Goal: Task Accomplishment & Management: Manage account settings

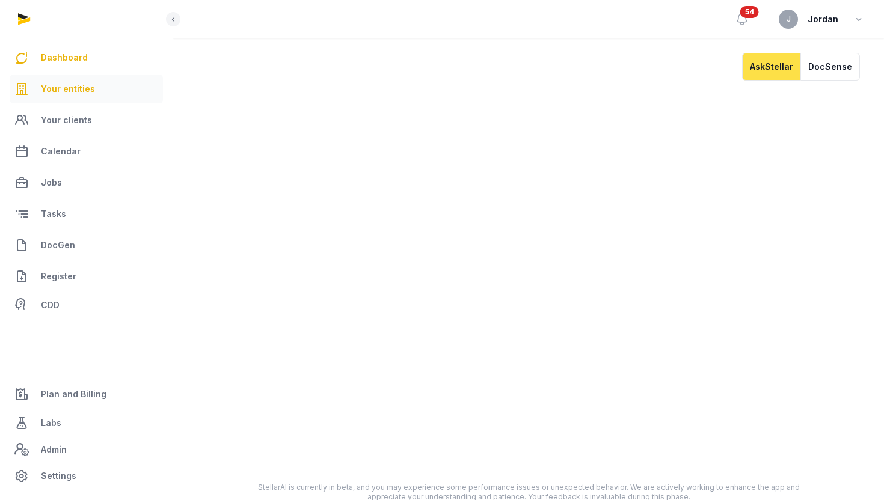
click at [84, 78] on link "Your entities" at bounding box center [86, 89] width 153 height 29
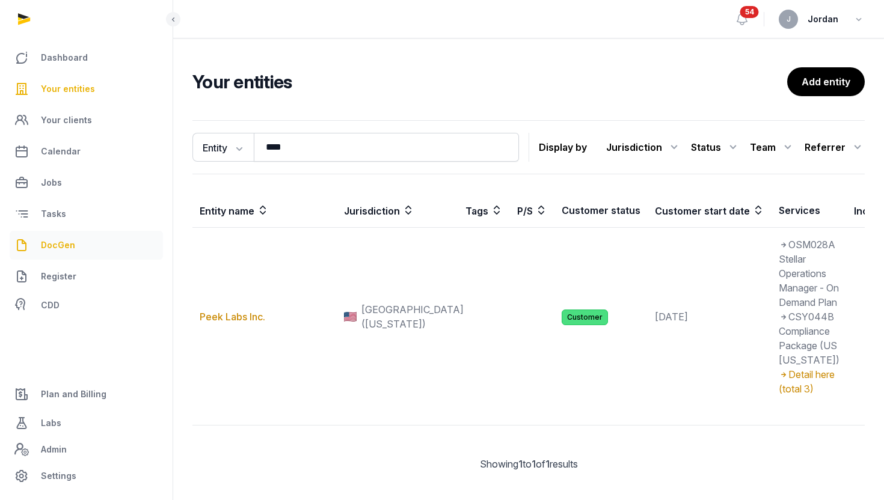
click at [72, 238] on span "DocGen" at bounding box center [58, 245] width 34 height 14
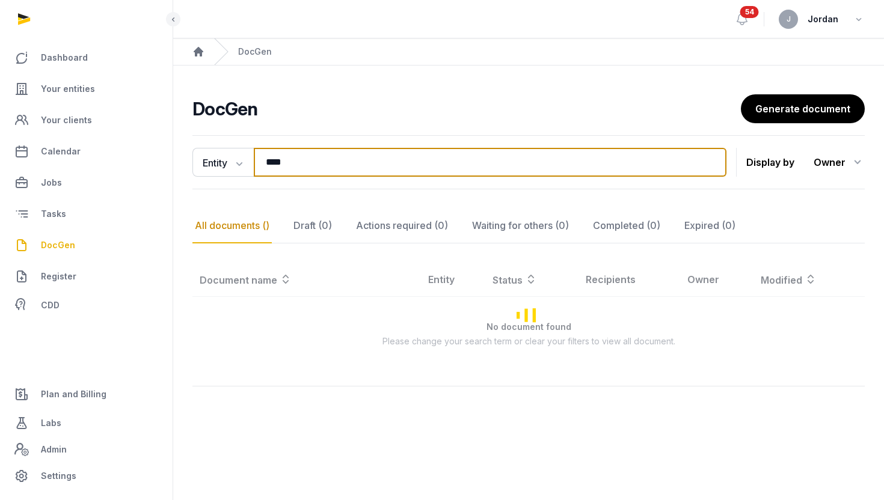
click at [298, 173] on input "****" at bounding box center [490, 162] width 473 height 29
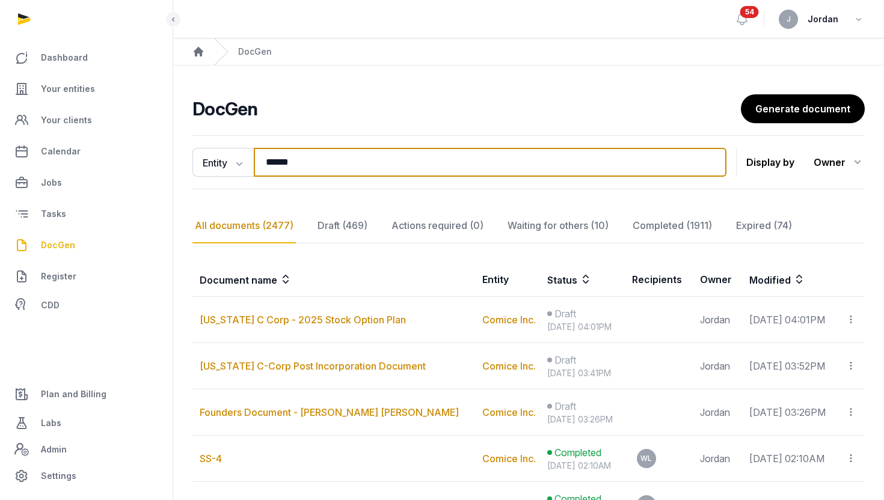
type input "******"
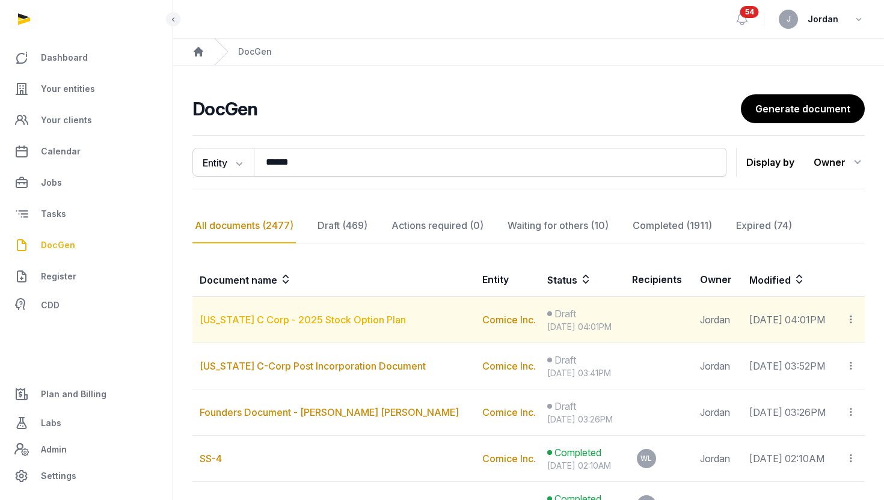
click at [340, 319] on link "[US_STATE] C Corp - 2025 Stock Option Plan" at bounding box center [303, 320] width 206 height 12
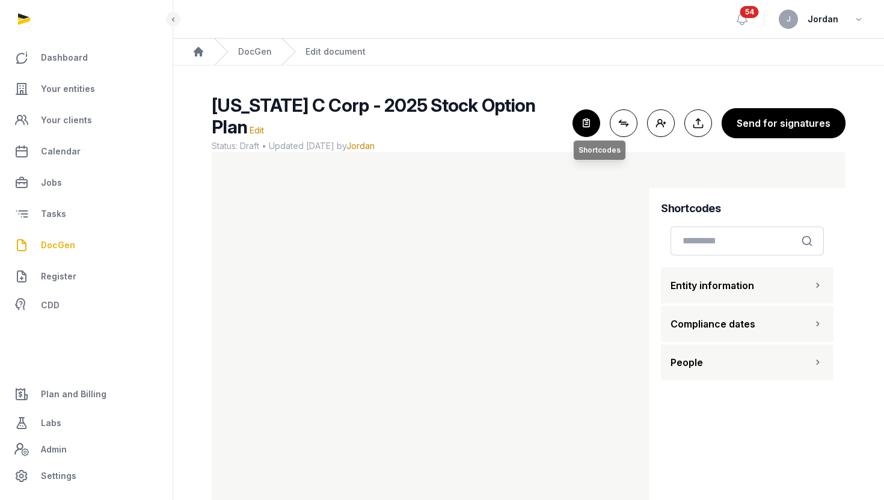
click at [585, 123] on icon "button" at bounding box center [586, 123] width 26 height 26
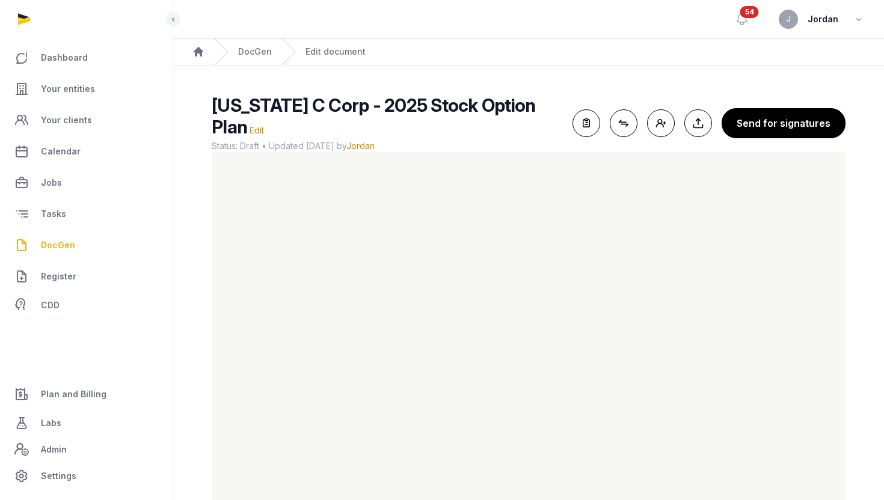
scroll to position [44, 0]
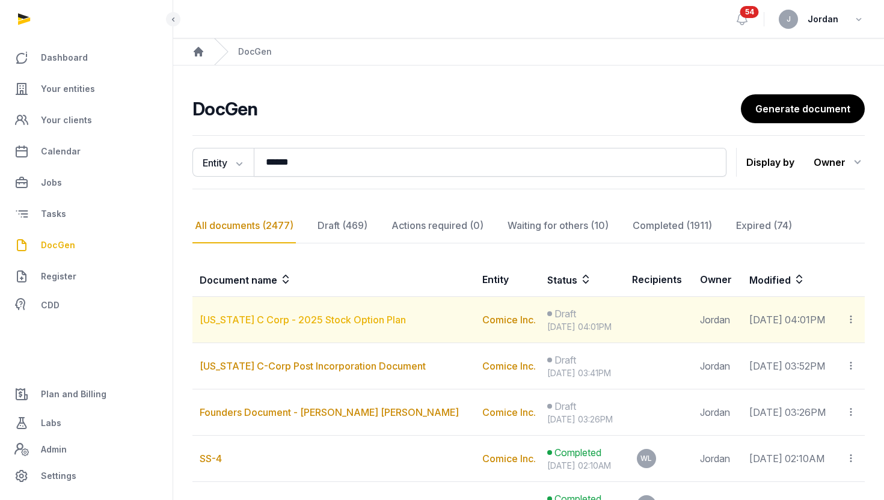
click at [325, 318] on link "[US_STATE] C Corp - 2025 Stock Option Plan" at bounding box center [303, 320] width 206 height 12
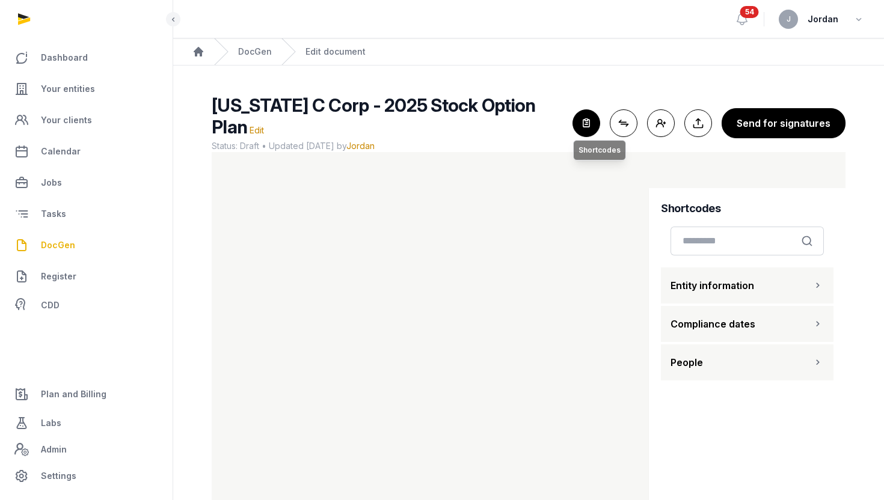
click at [582, 132] on icon "button" at bounding box center [586, 123] width 26 height 26
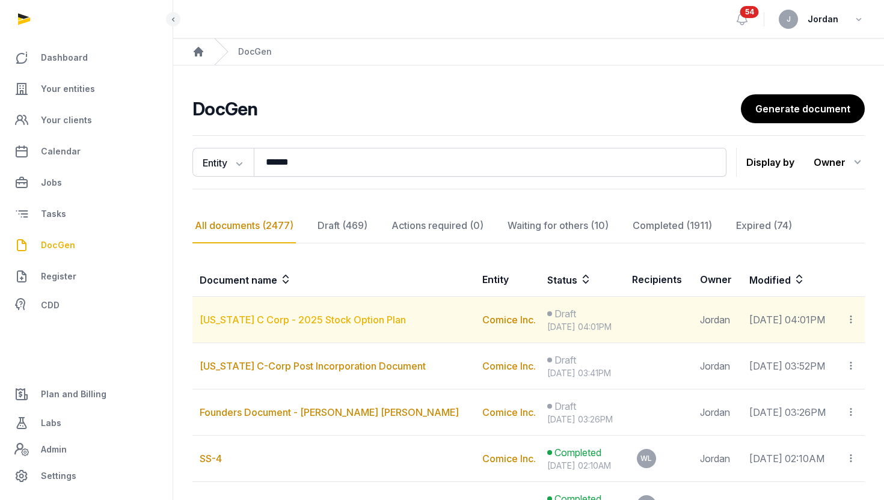
click at [324, 317] on link "[US_STATE] C Corp - 2025 Stock Option Plan" at bounding box center [303, 320] width 206 height 12
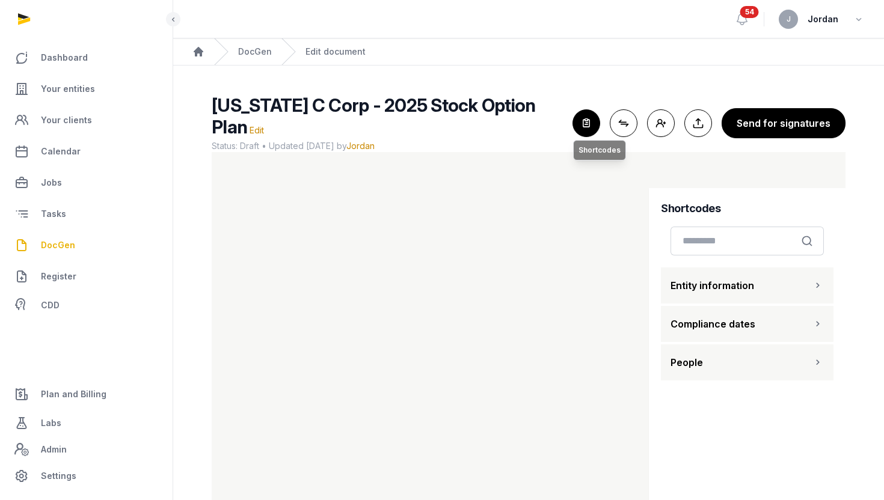
click at [588, 129] on icon "button" at bounding box center [586, 123] width 26 height 26
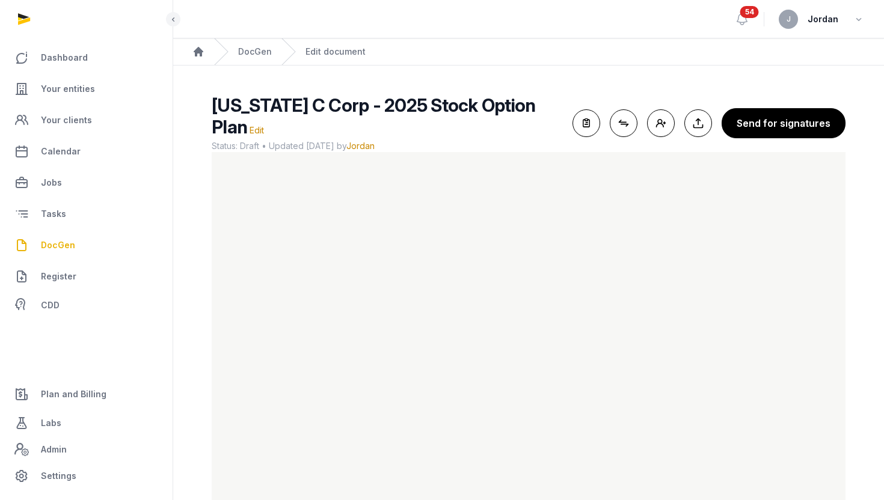
scroll to position [44, 0]
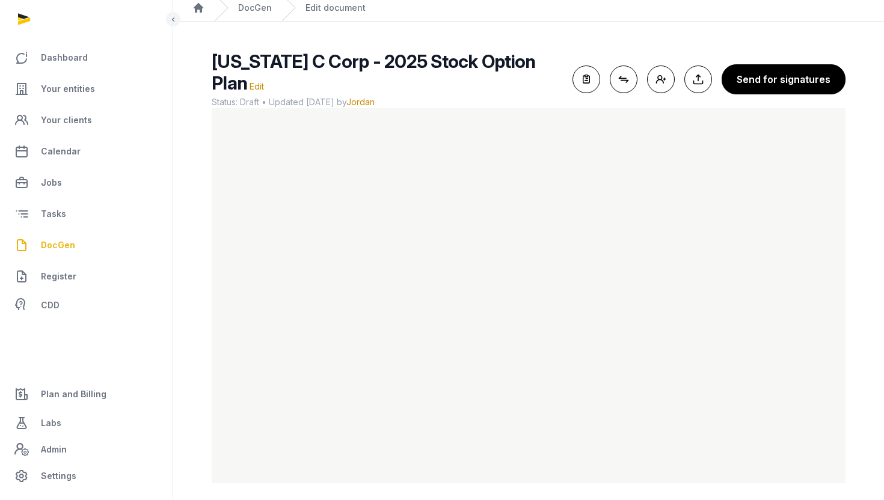
click at [53, 243] on span "DocGen" at bounding box center [58, 245] width 34 height 14
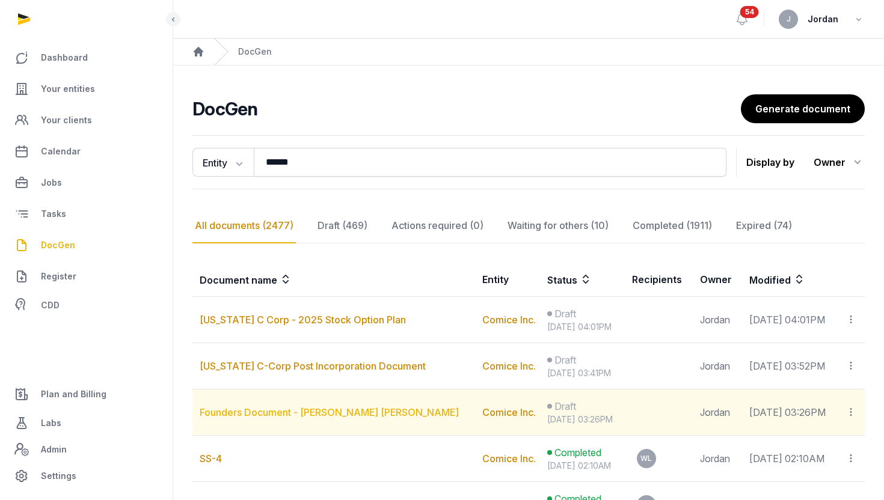
click at [265, 413] on link "Founders Document - [PERSON_NAME] [PERSON_NAME]" at bounding box center [329, 413] width 259 height 12
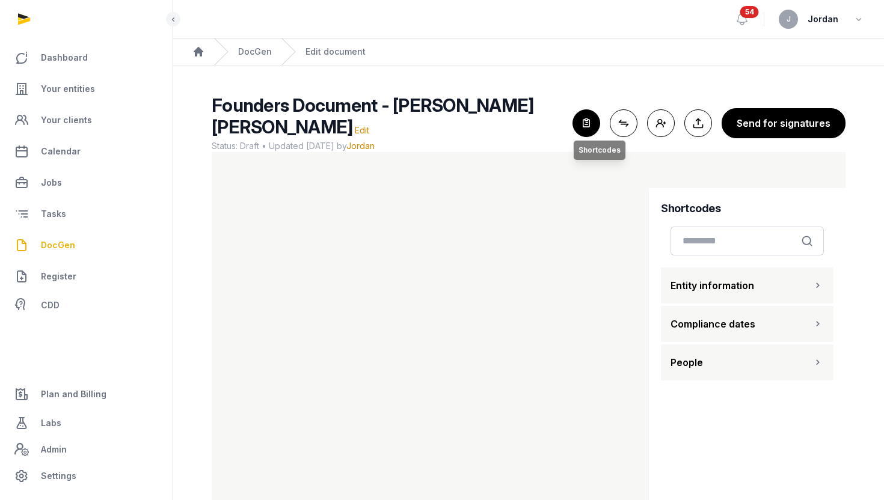
click at [591, 118] on icon "button" at bounding box center [586, 123] width 26 height 26
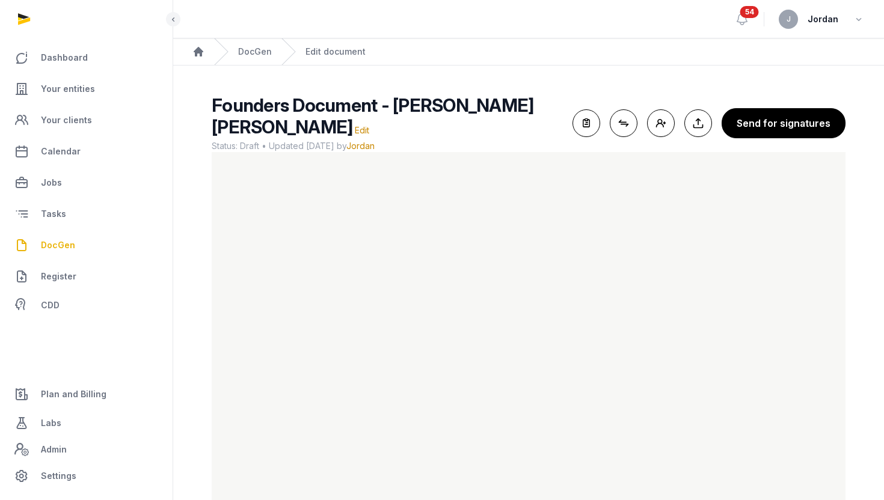
click at [64, 247] on span "DocGen" at bounding box center [58, 245] width 34 height 14
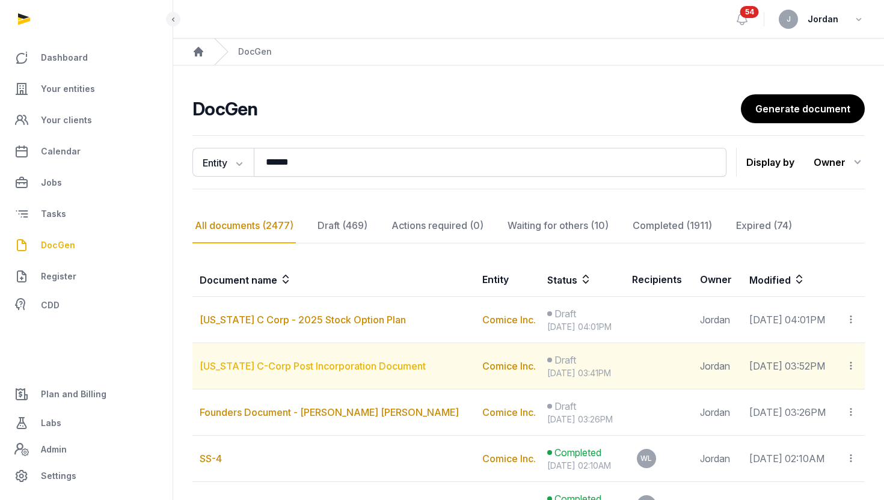
click at [349, 366] on link "[US_STATE] C-Corp Post Incorporation Document" at bounding box center [313, 366] width 226 height 12
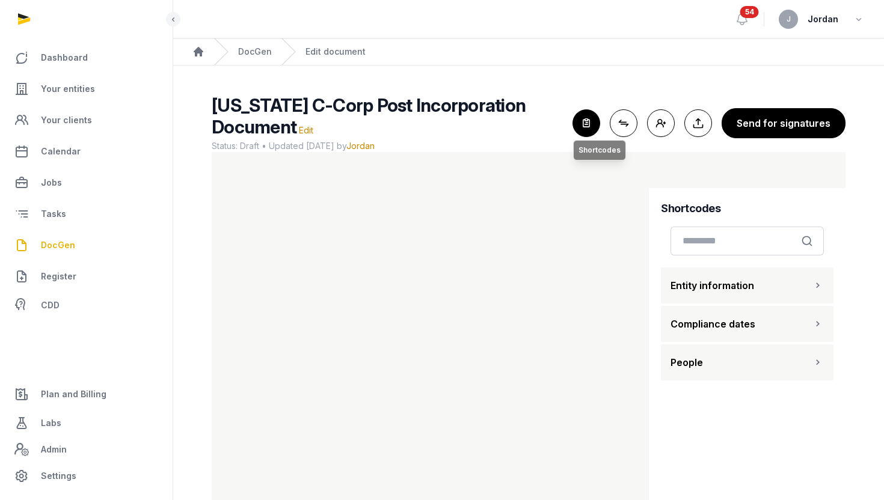
click at [597, 127] on icon "button" at bounding box center [586, 123] width 26 height 26
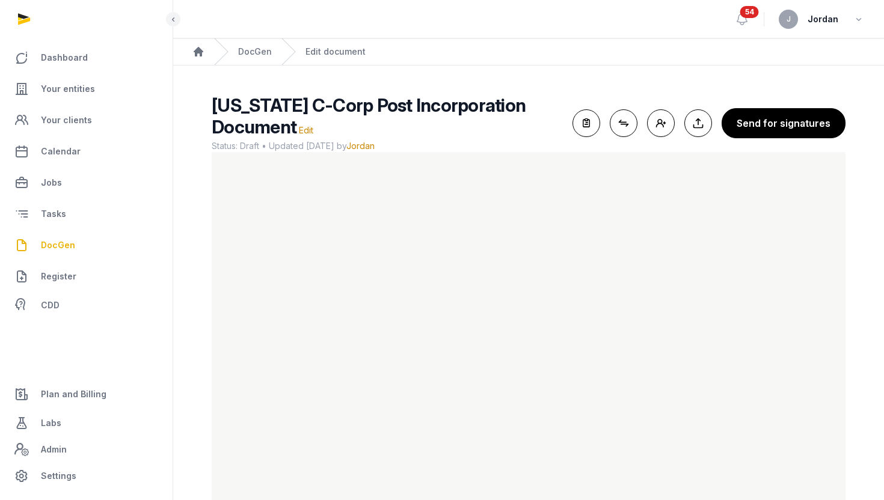
scroll to position [51, 0]
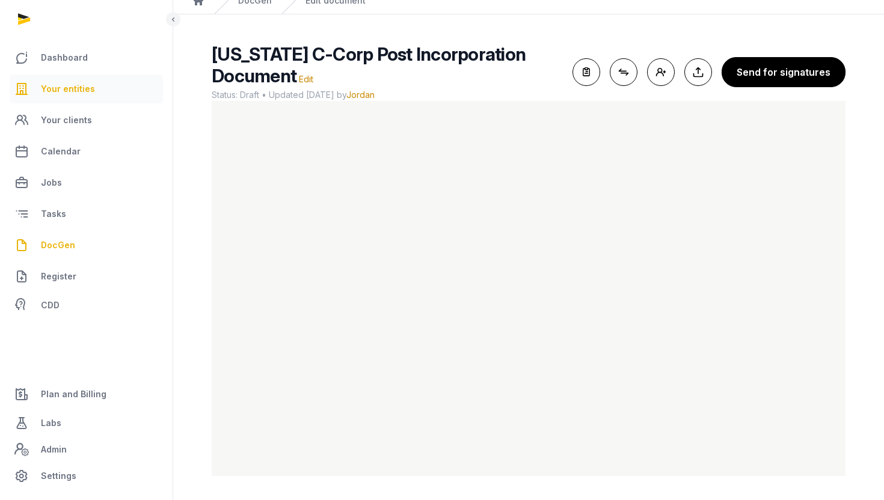
click at [65, 98] on link "Your entities" at bounding box center [86, 89] width 153 height 29
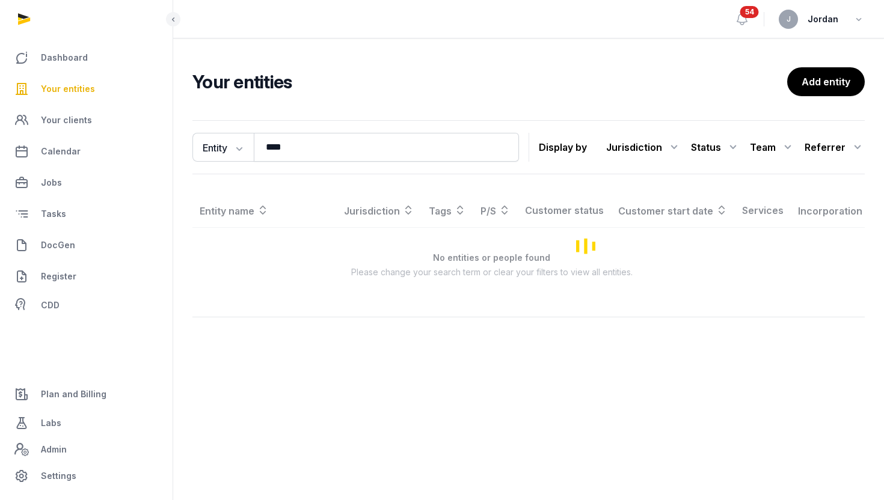
click at [75, 94] on span "Your entities" at bounding box center [68, 89] width 54 height 14
click at [293, 140] on input "****" at bounding box center [386, 147] width 265 height 29
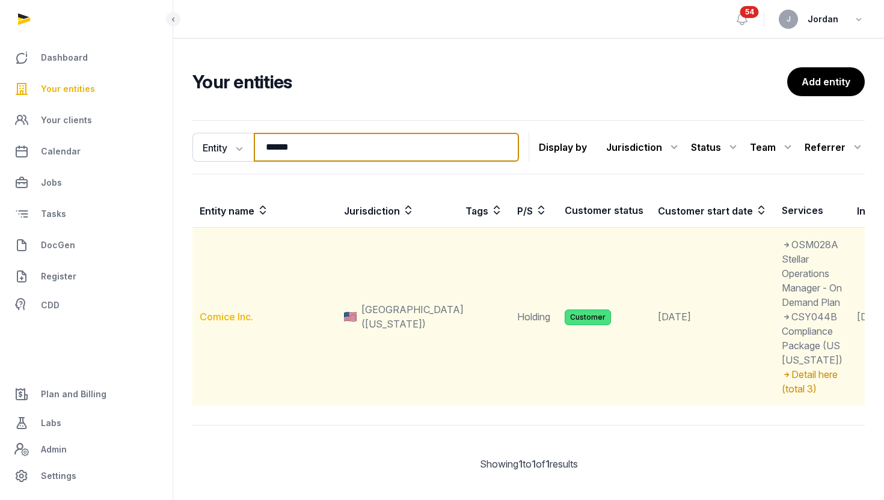
type input "******"
click at [240, 323] on link "Comice Inc." at bounding box center [227, 317] width 54 height 12
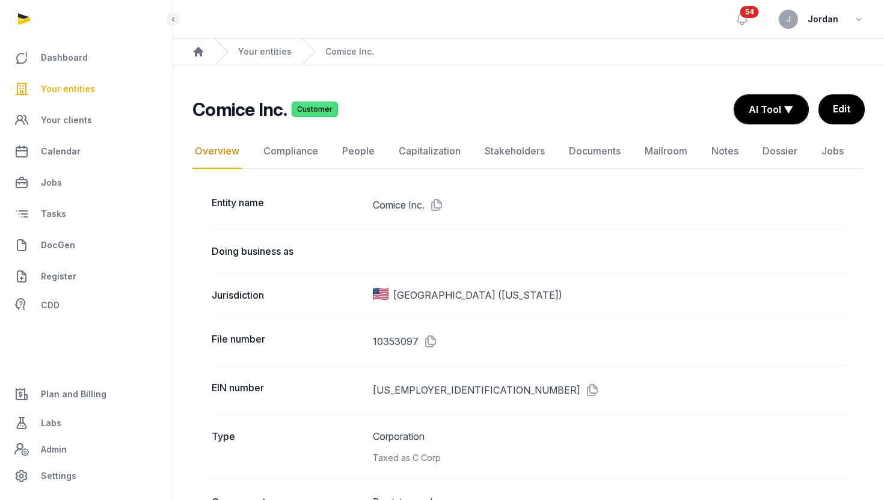
click at [69, 95] on span "Your entities" at bounding box center [68, 89] width 54 height 14
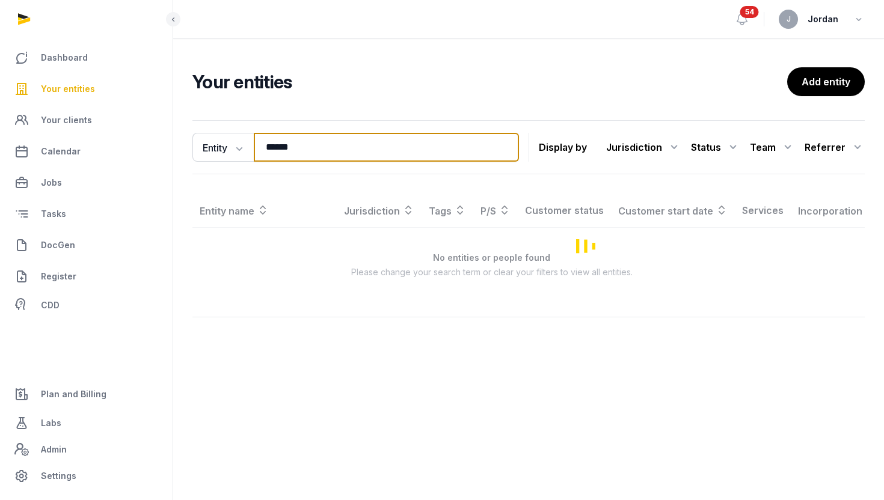
click at [281, 147] on input "******" at bounding box center [386, 147] width 265 height 29
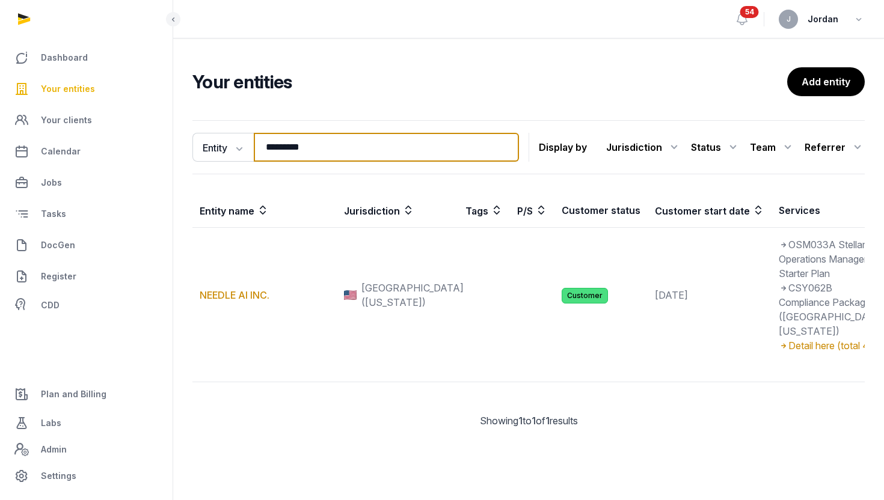
type input "*********"
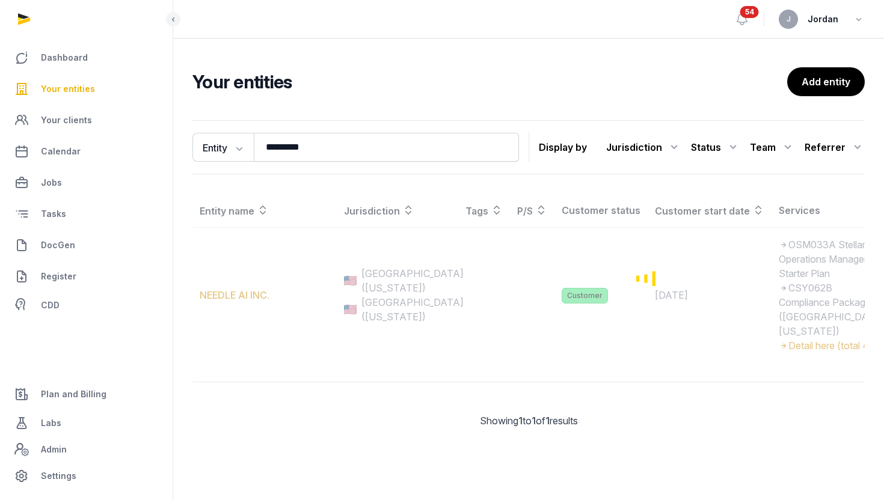
click at [253, 331] on div "Loading" at bounding box center [647, 278] width 911 height 169
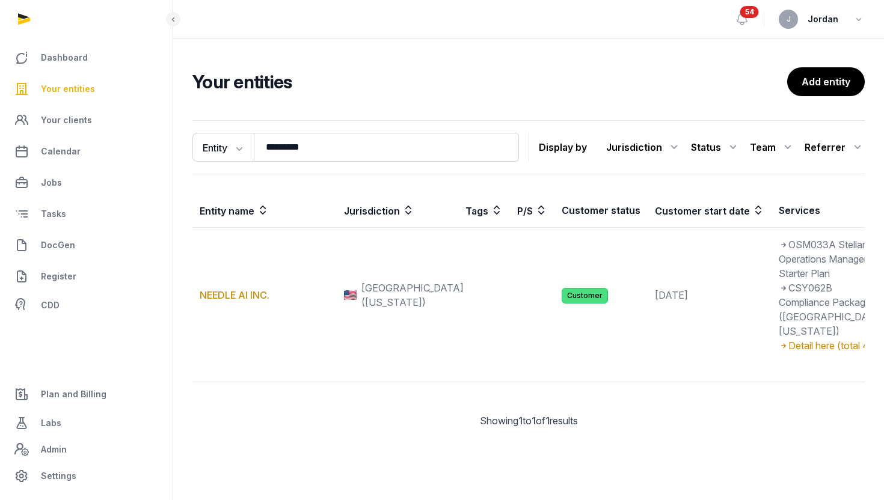
click at [253, 301] on link "NEEDLE AI INC." at bounding box center [235, 295] width 70 height 12
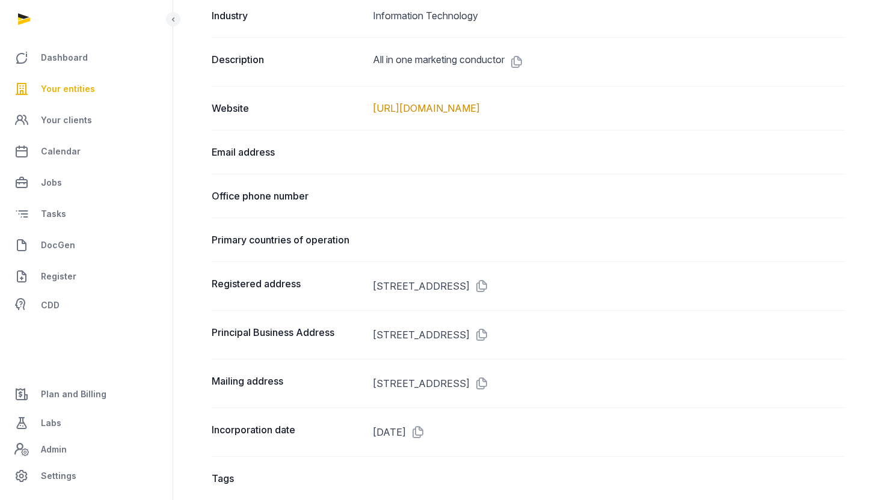
scroll to position [577, 0]
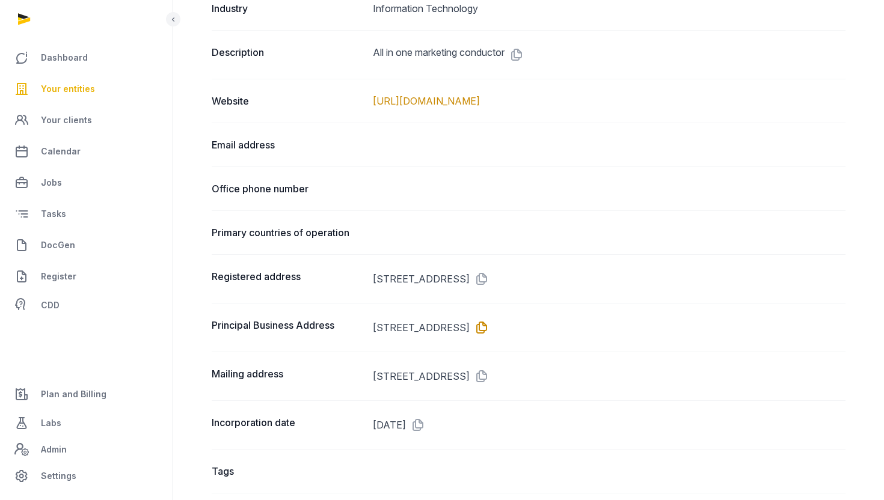
click at [489, 328] on icon at bounding box center [479, 327] width 19 height 19
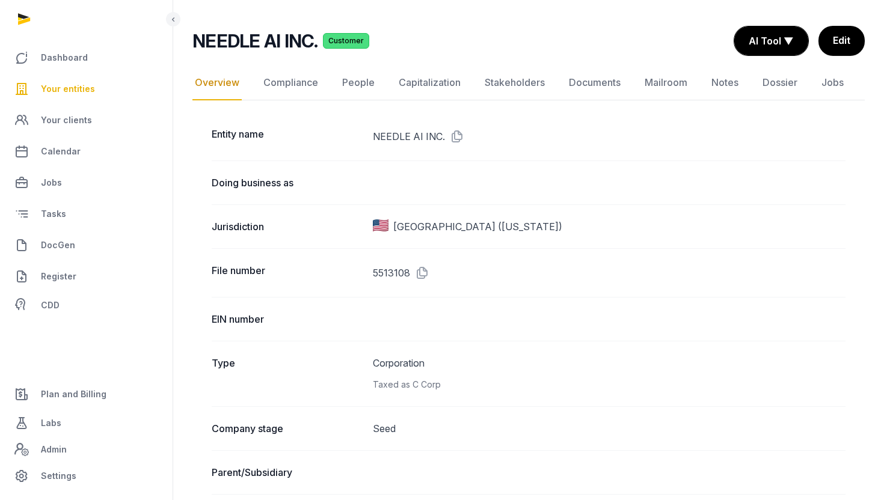
scroll to position [0, 0]
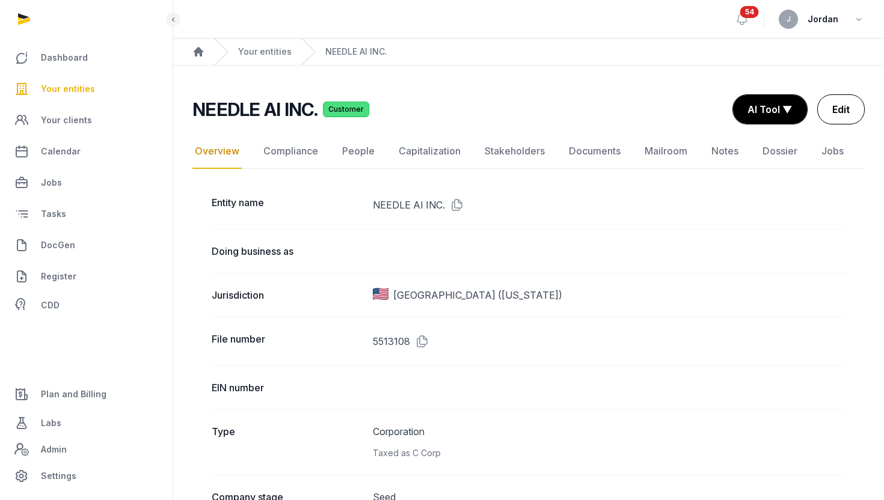
click at [841, 96] on link "Edit" at bounding box center [841, 109] width 48 height 30
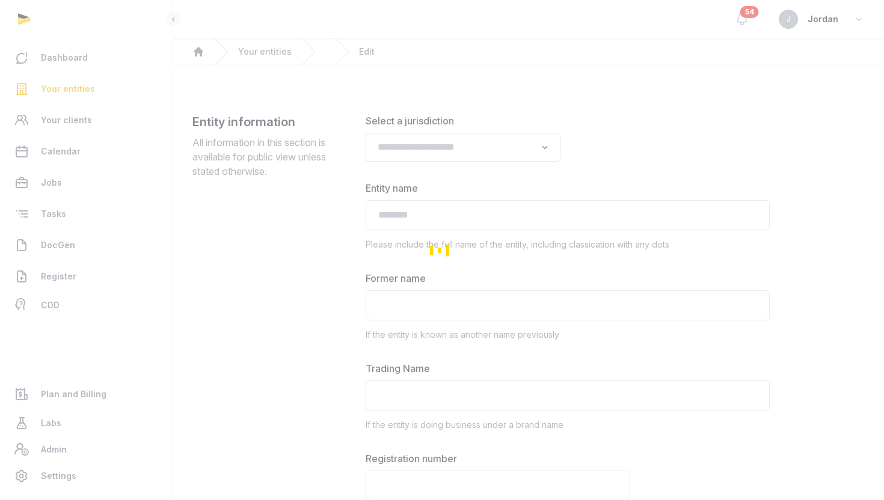
type input "**********"
type textarea "**********"
type input "**********"
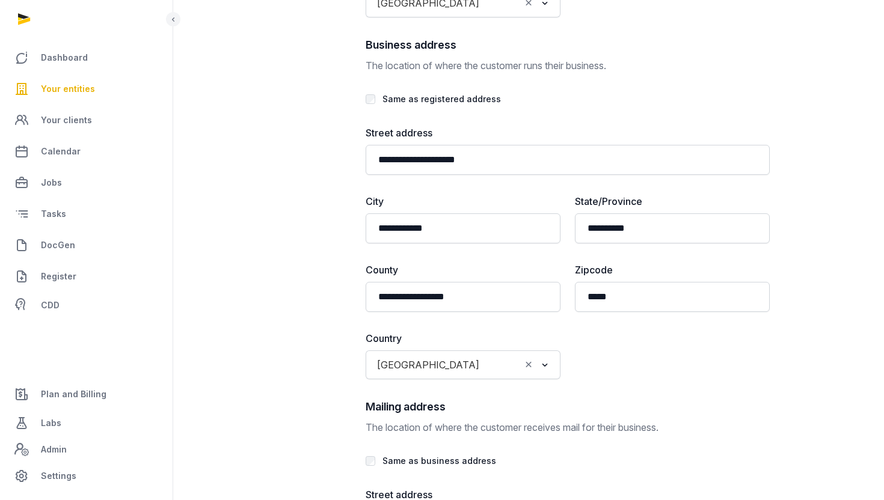
scroll to position [2474, 0]
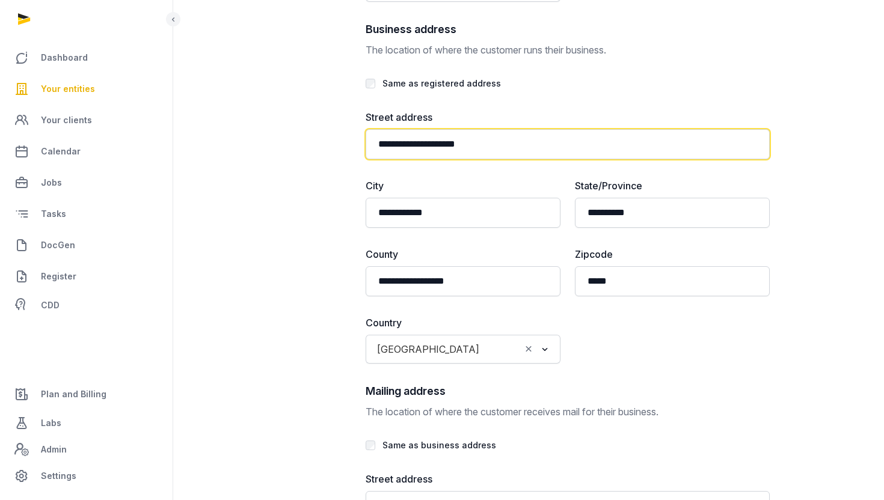
click at [403, 147] on input "**********" at bounding box center [568, 144] width 404 height 30
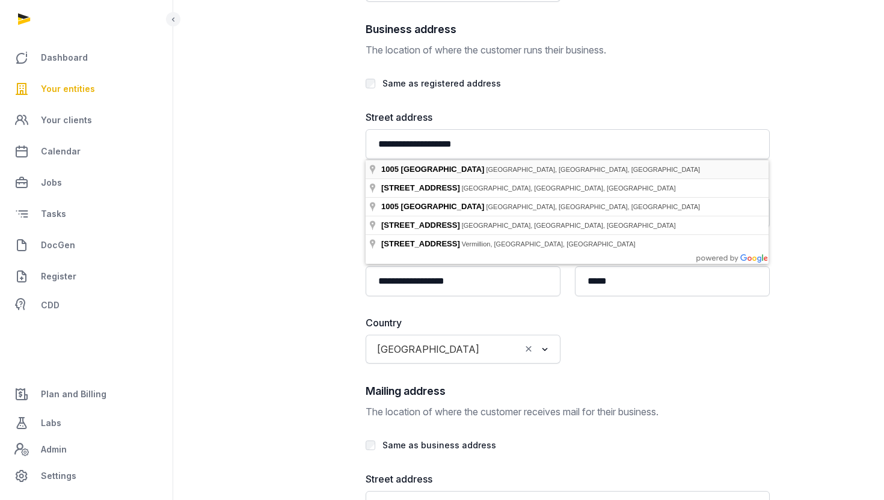
type input "**********"
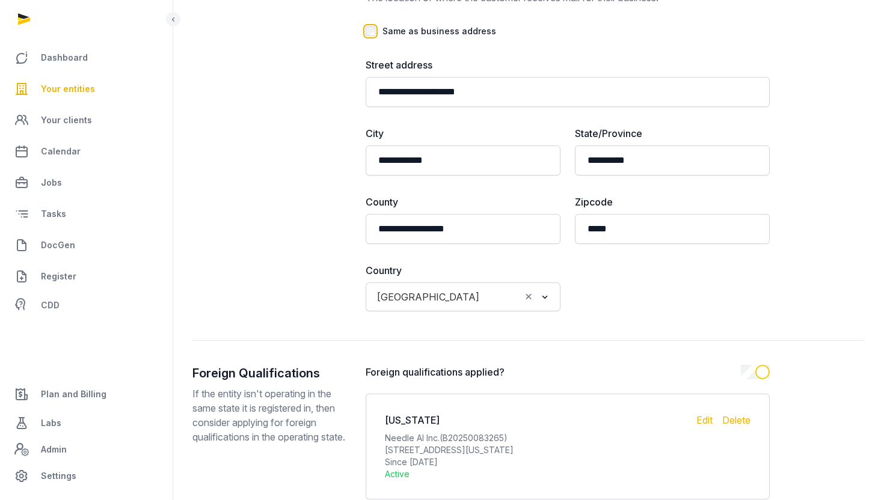
scroll to position [2770, 0]
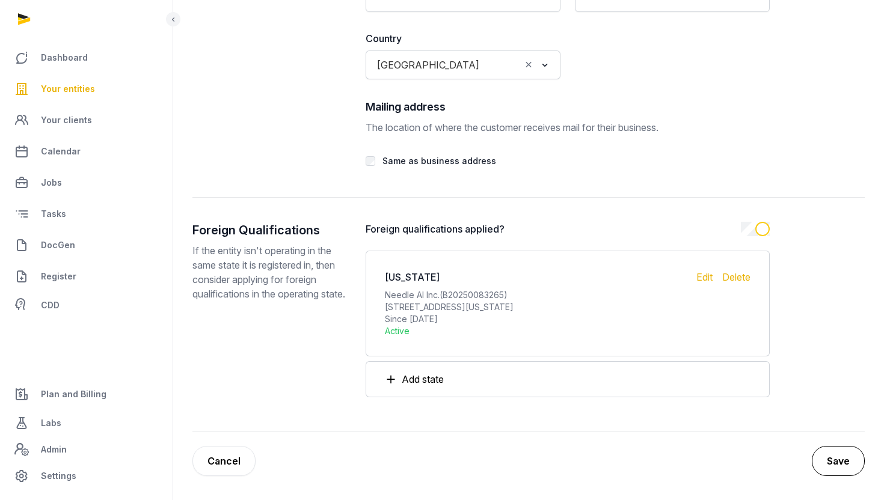
click at [846, 465] on button "Save" at bounding box center [838, 461] width 53 height 30
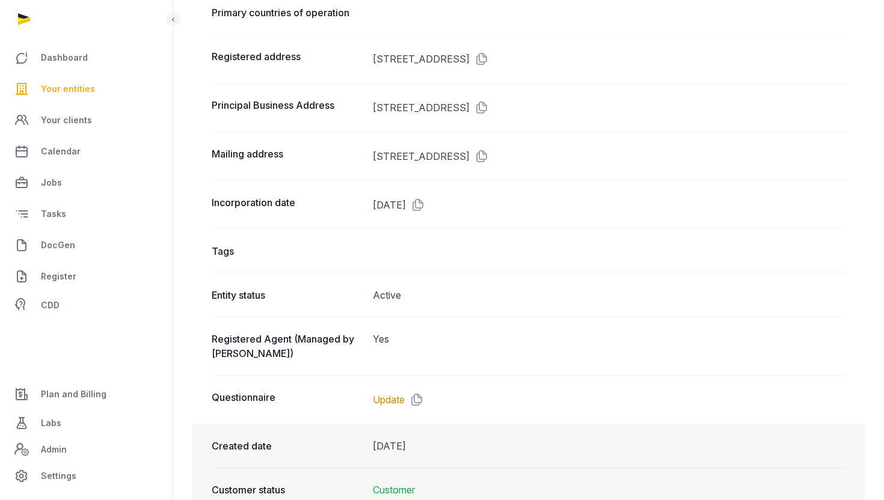
scroll to position [835, 0]
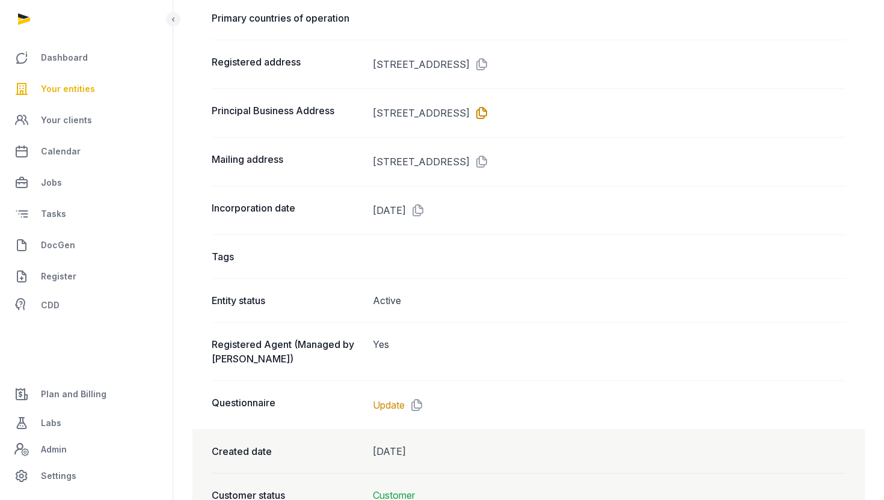
click at [489, 111] on icon at bounding box center [479, 112] width 19 height 19
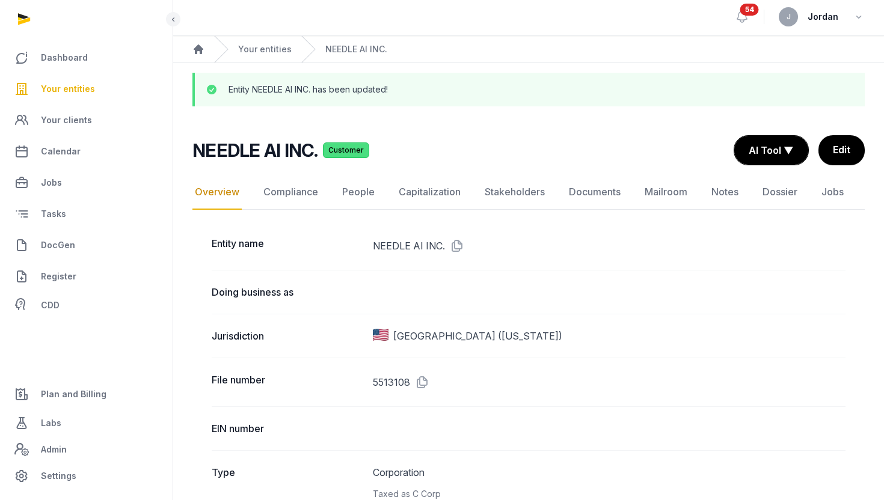
scroll to position [0, 0]
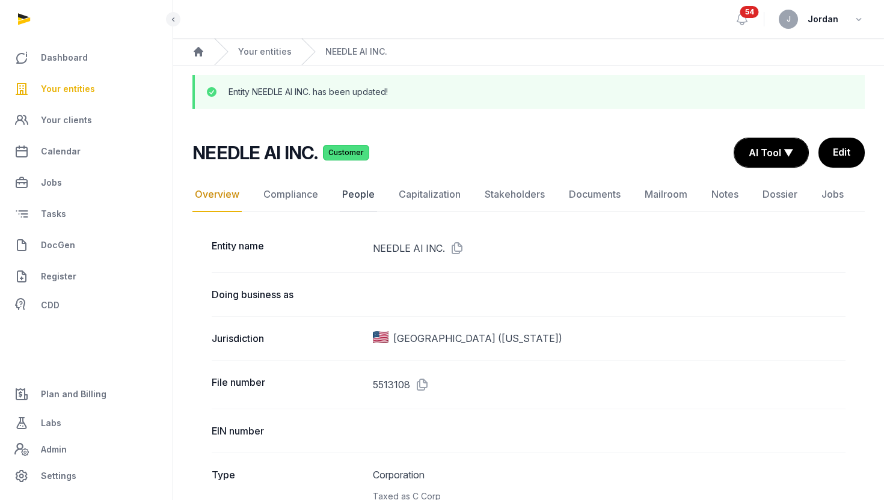
click at [359, 191] on link "People" at bounding box center [358, 194] width 37 height 35
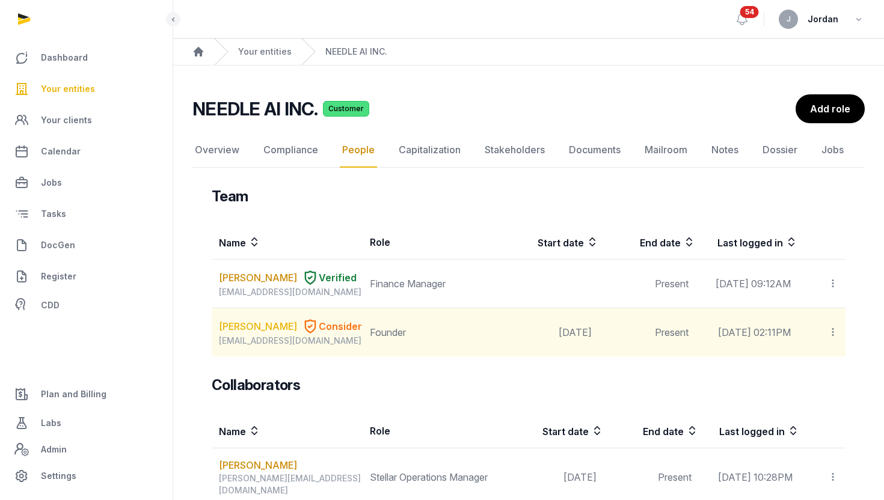
drag, startPoint x: 274, startPoint y: 350, endPoint x: 230, endPoint y: 342, distance: 45.2
click at [230, 334] on link "[PERSON_NAME]" at bounding box center [258, 326] width 78 height 14
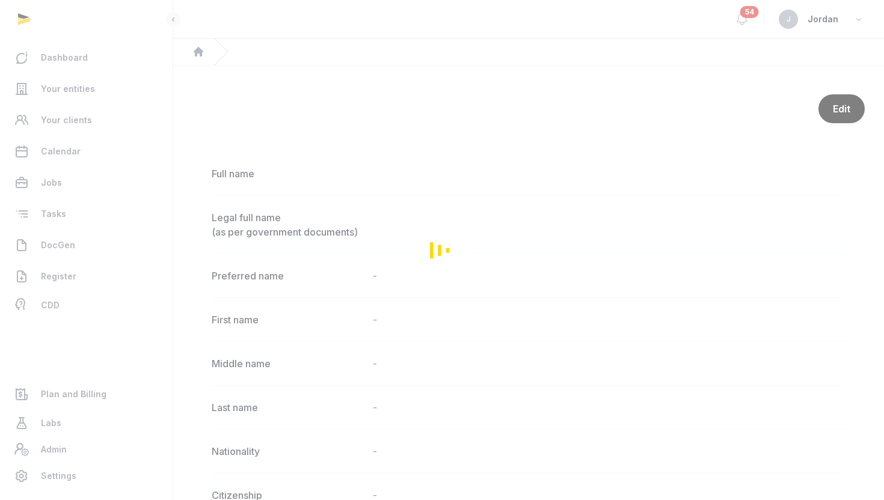
click at [244, 336] on div "Loading" at bounding box center [442, 250] width 884 height 500
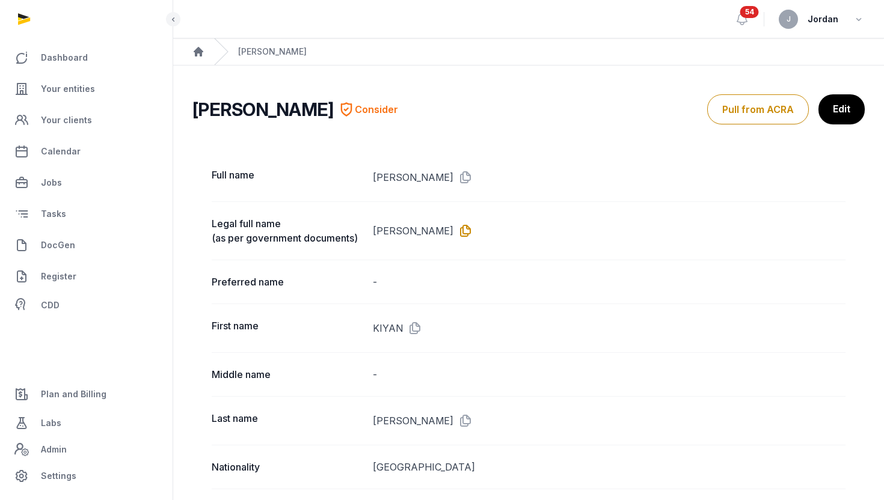
click at [456, 232] on icon at bounding box center [462, 230] width 19 height 19
click at [54, 244] on span "DocGen" at bounding box center [58, 245] width 34 height 14
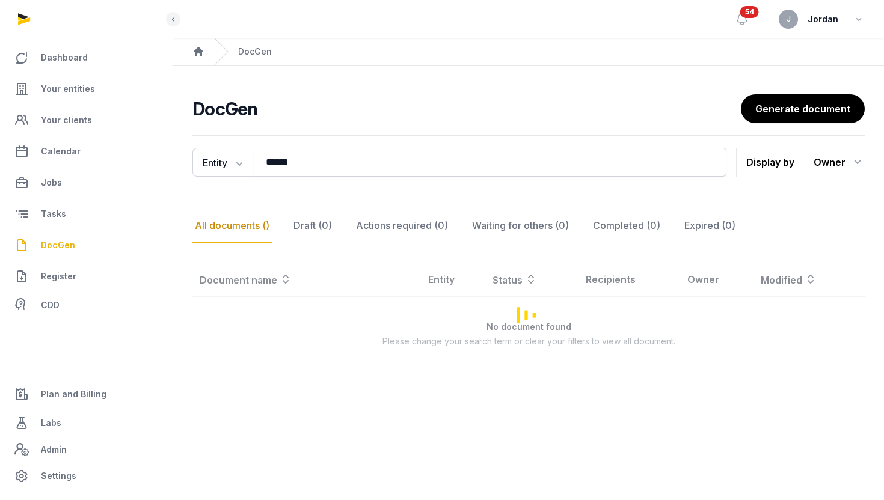
click at [61, 247] on span "DocGen" at bounding box center [58, 245] width 34 height 14
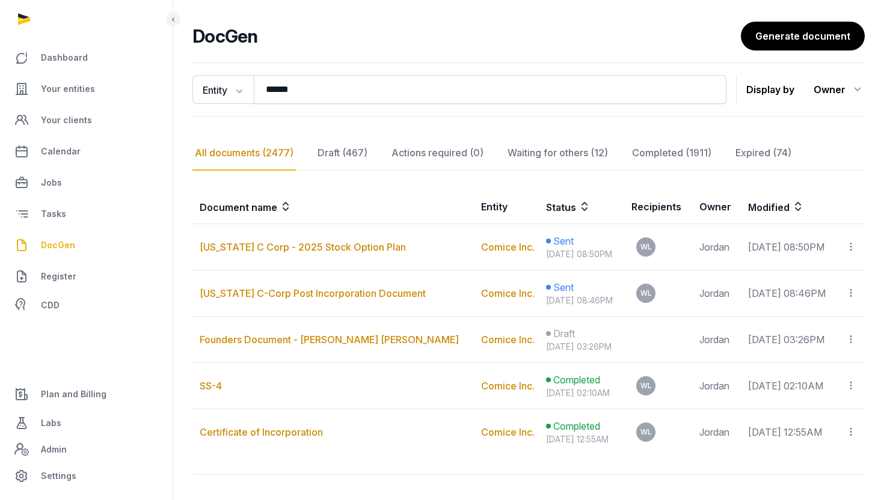
scroll to position [75, 0]
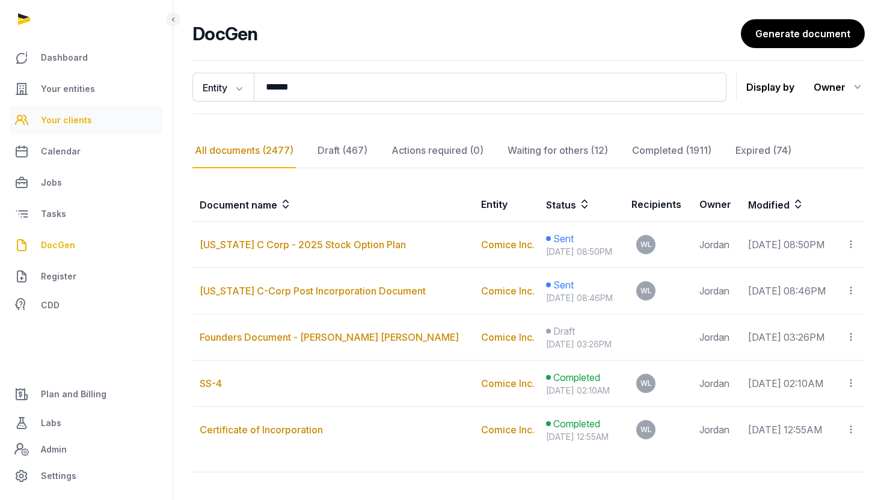
click at [79, 118] on span "Your clients" at bounding box center [66, 120] width 51 height 14
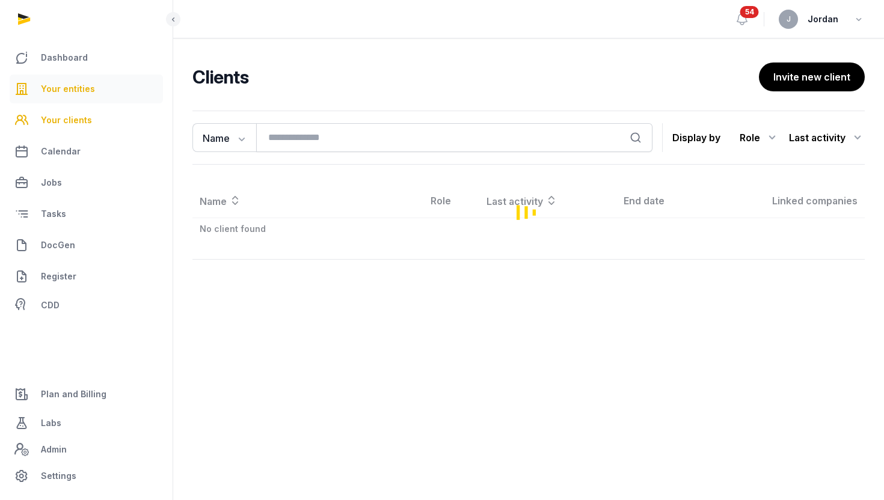
click at [91, 88] on span "Your entities" at bounding box center [68, 89] width 54 height 14
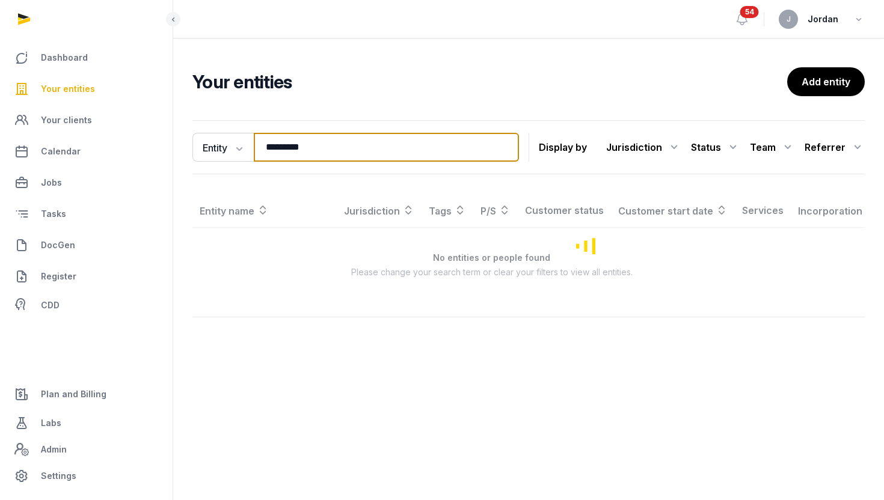
click at [300, 147] on input "*********" at bounding box center [386, 147] width 265 height 29
paste input "**********"
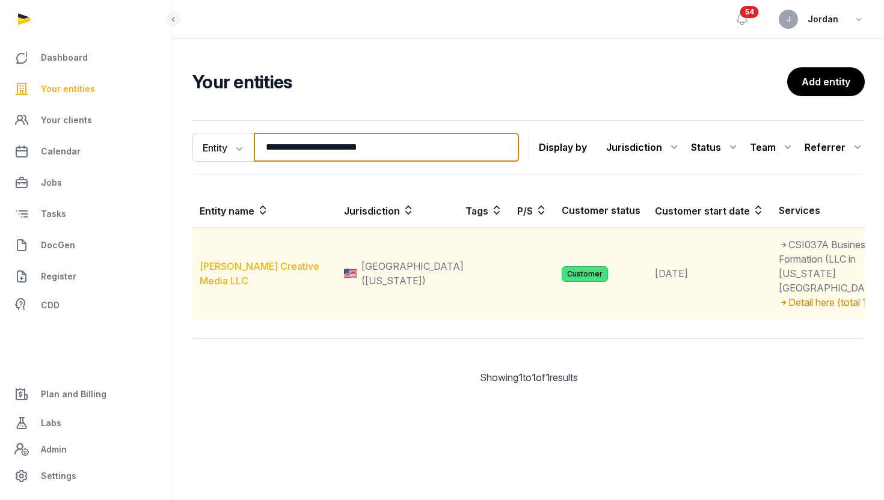
type input "**********"
click at [258, 287] on link "[PERSON_NAME] Creative Media LLC" at bounding box center [260, 273] width 120 height 26
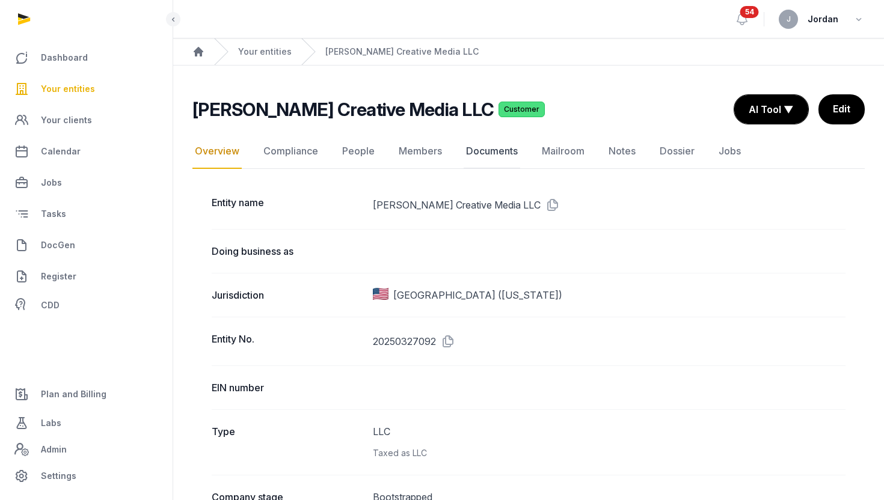
click at [491, 159] on link "Documents" at bounding box center [492, 151] width 57 height 35
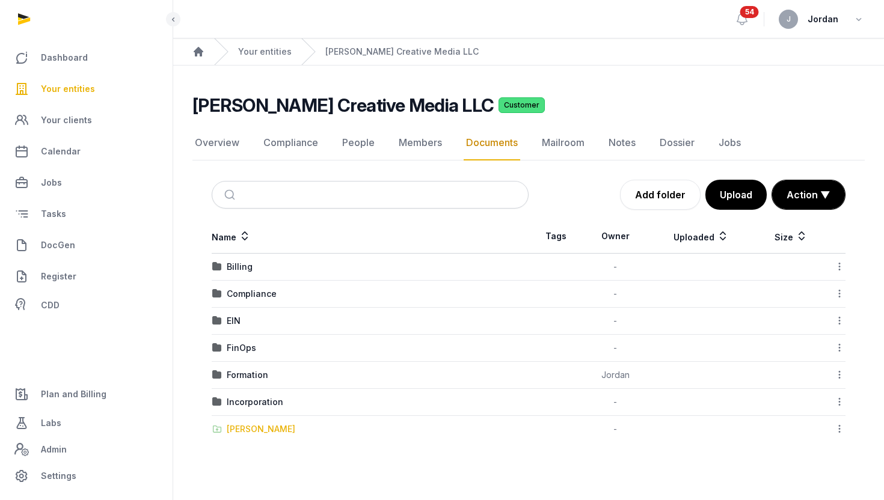
click at [258, 427] on div "[PERSON_NAME]" at bounding box center [261, 429] width 69 height 12
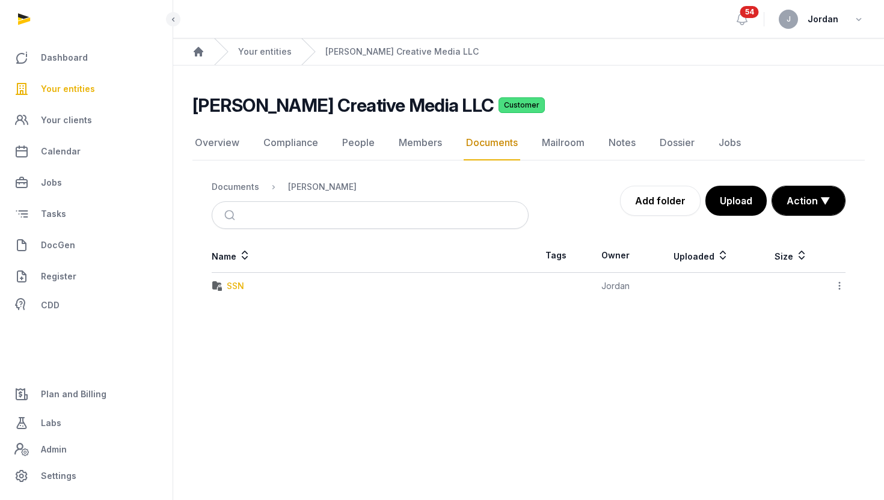
click at [240, 281] on div "SSN" at bounding box center [235, 286] width 17 height 12
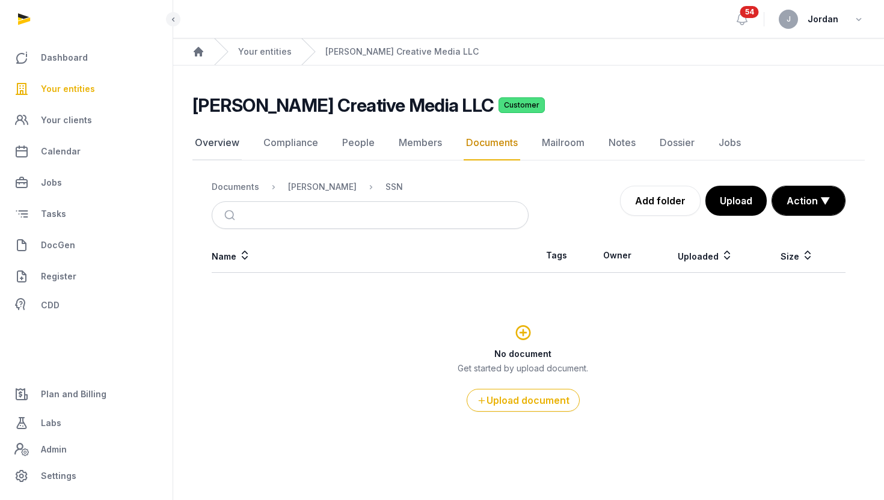
click at [235, 144] on link "Overview" at bounding box center [216, 143] width 49 height 35
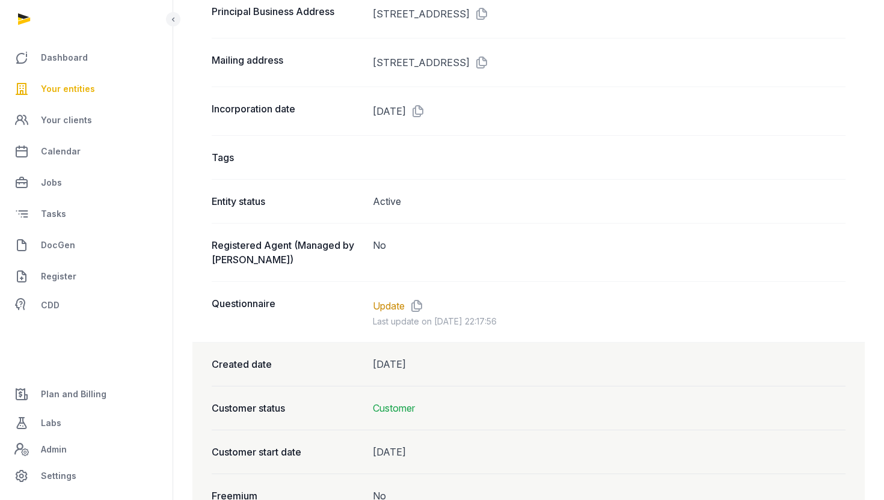
scroll to position [872, 0]
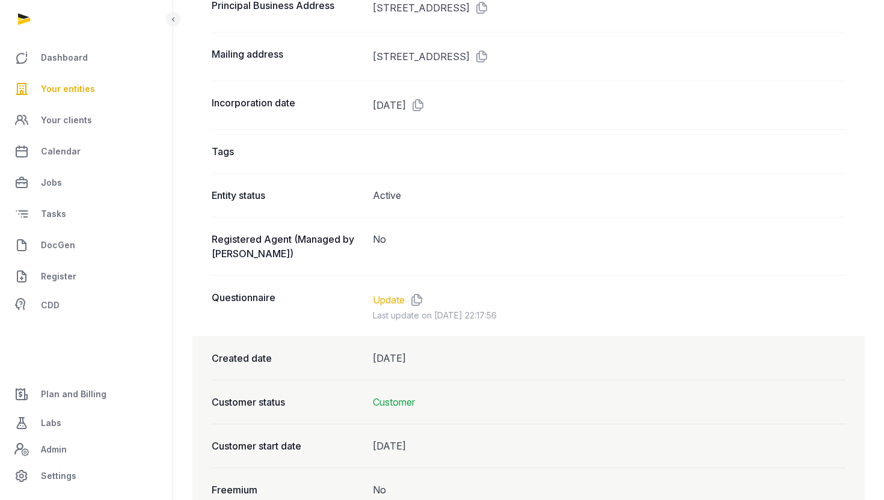
click at [397, 301] on link "Update" at bounding box center [389, 300] width 32 height 14
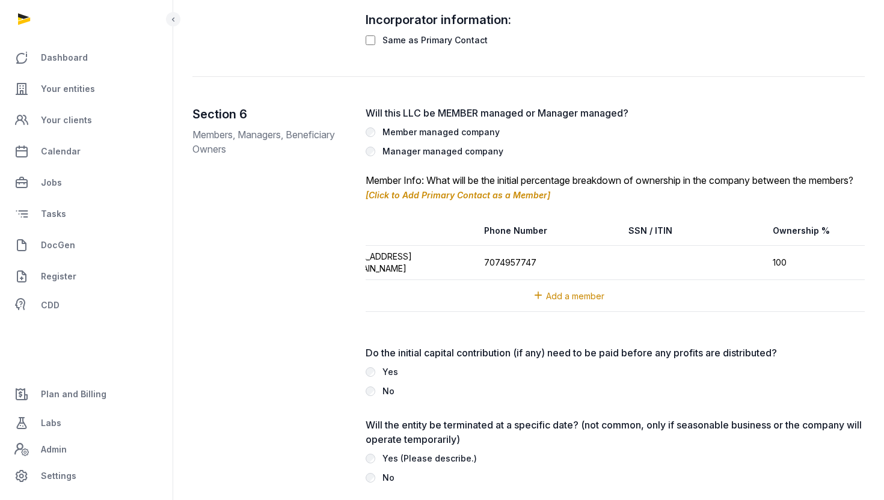
scroll to position [2222, 0]
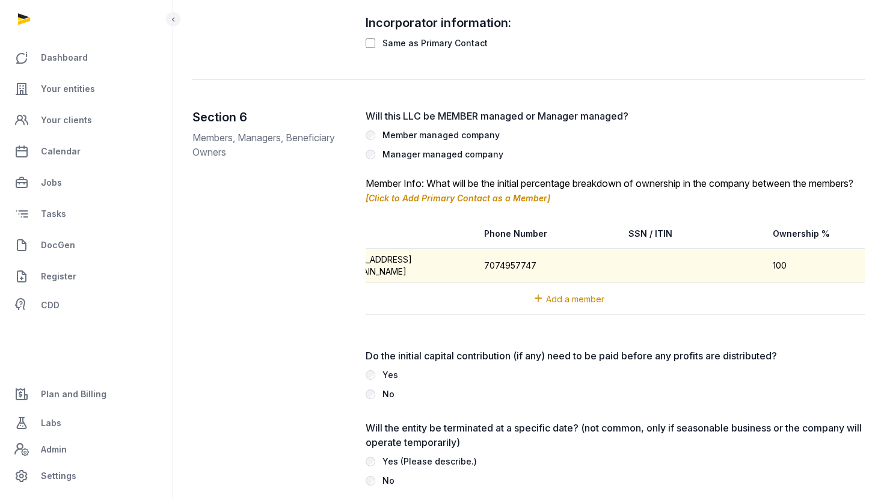
click at [656, 278] on td at bounding box center [693, 266] width 144 height 34
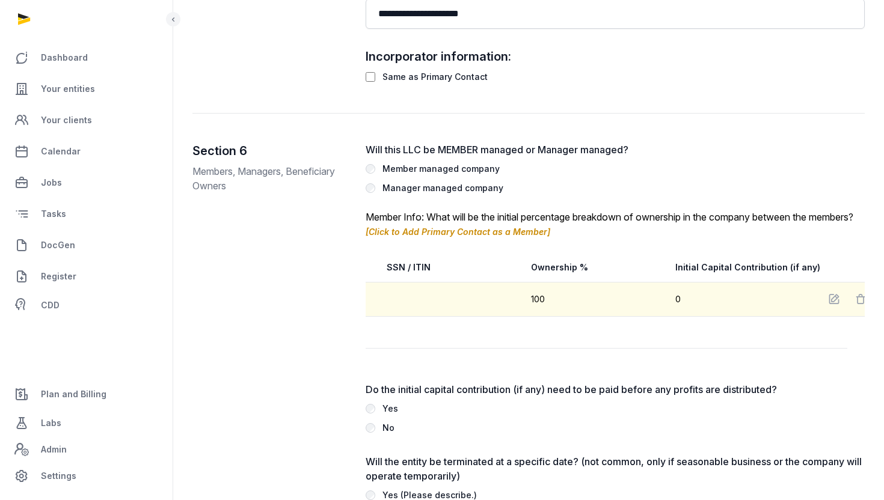
scroll to position [2195, 0]
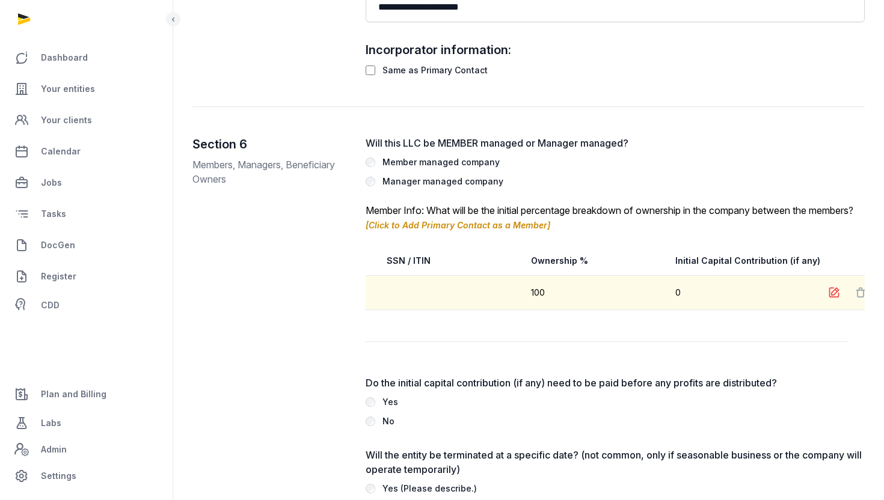
click at [828, 301] on icon at bounding box center [834, 292] width 12 height 17
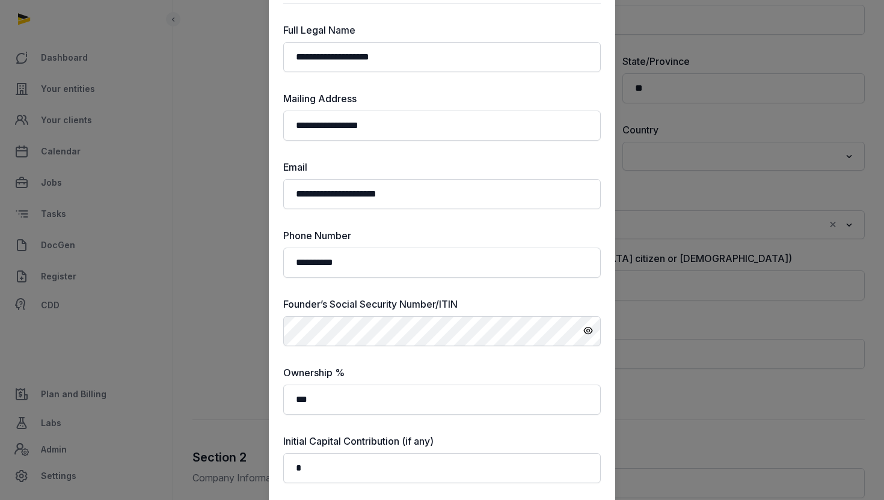
scroll to position [0, 0]
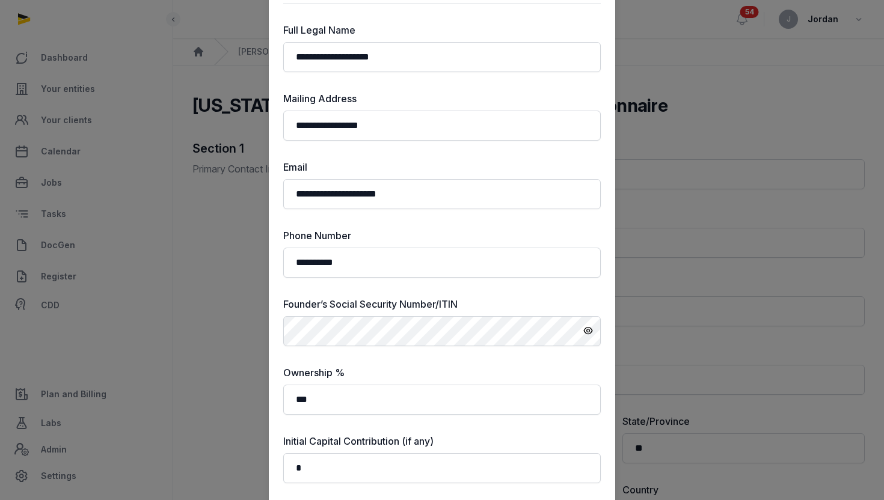
click at [686, 42] on div at bounding box center [442, 250] width 884 height 500
click at [686, 43] on div at bounding box center [442, 250] width 884 height 500
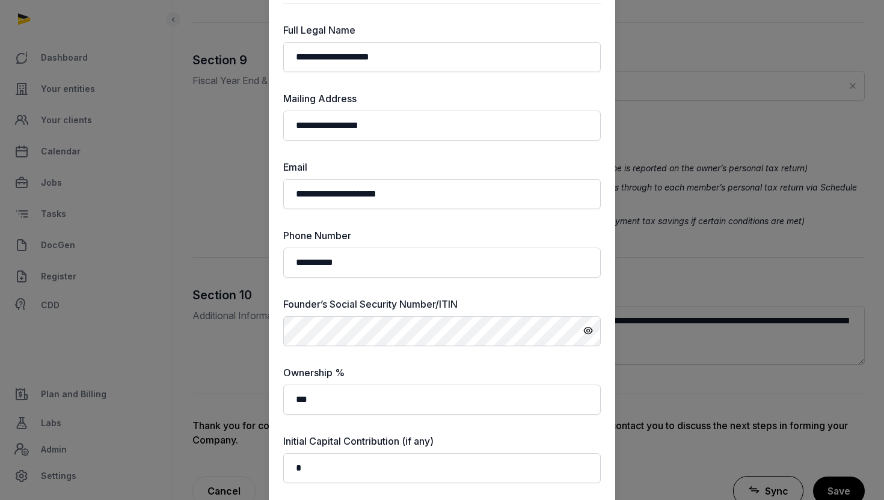
scroll to position [3689, 0]
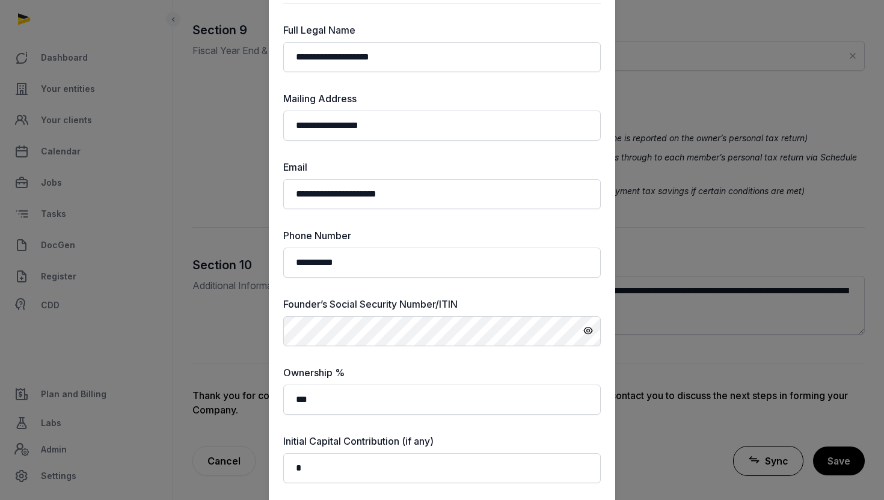
click at [247, 167] on div at bounding box center [442, 250] width 884 height 500
click at [247, 166] on div at bounding box center [442, 250] width 884 height 500
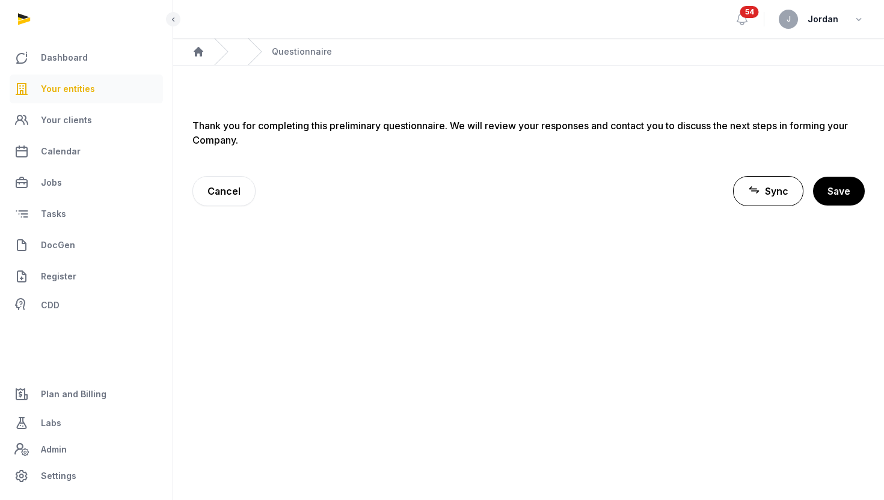
click at [75, 96] on link "Your entities" at bounding box center [86, 89] width 153 height 29
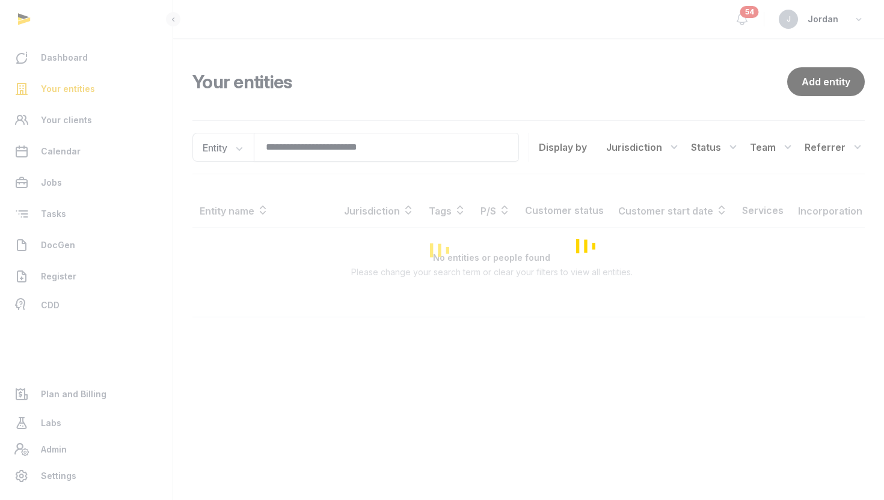
click at [333, 149] on div "Loading" at bounding box center [442, 250] width 884 height 500
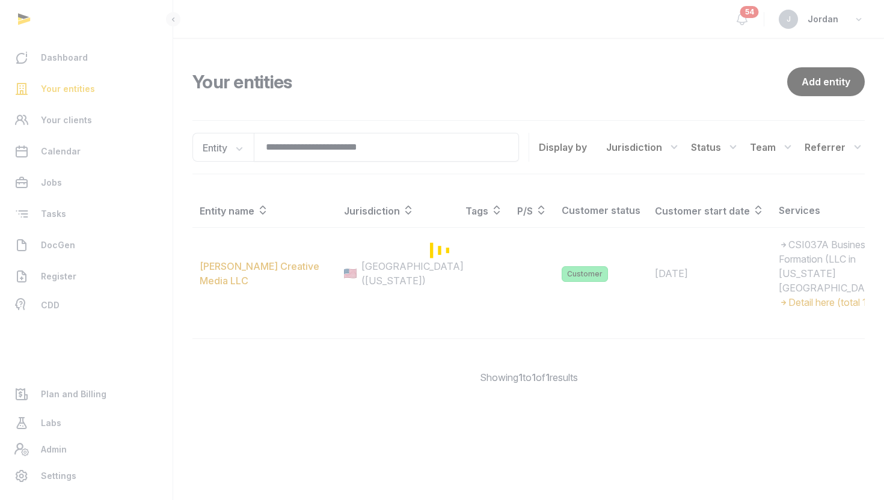
click at [333, 149] on div "Loading" at bounding box center [442, 250] width 884 height 500
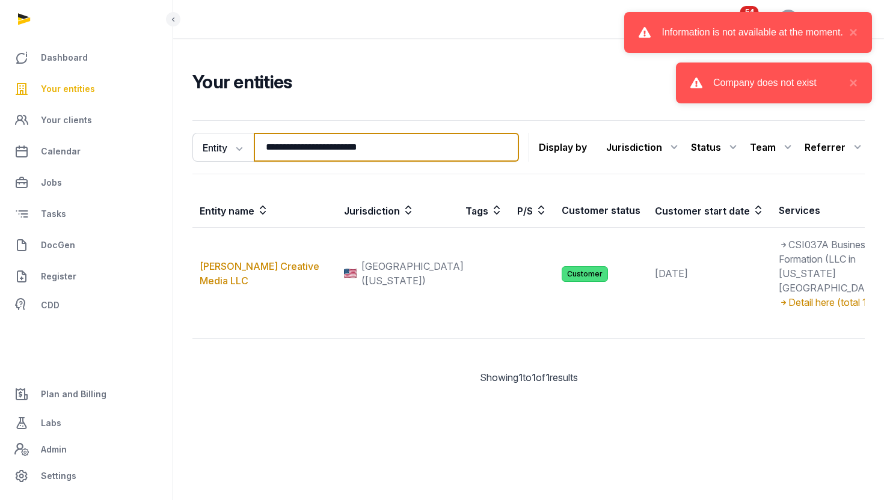
click at [337, 145] on input "**********" at bounding box center [386, 147] width 265 height 29
click at [859, 82] on div "Company does not exist ×" at bounding box center [774, 83] width 196 height 41
click at [855, 29] on button "×" at bounding box center [850, 32] width 14 height 14
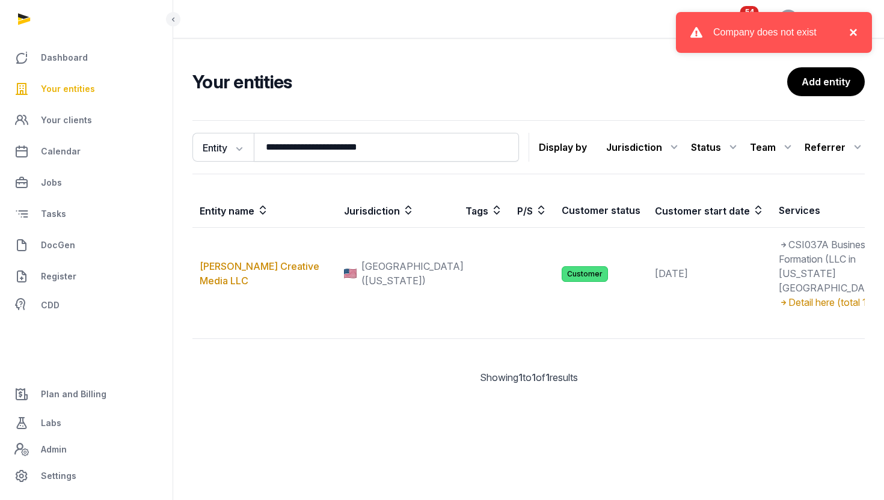
click at [853, 33] on button "×" at bounding box center [850, 32] width 14 height 14
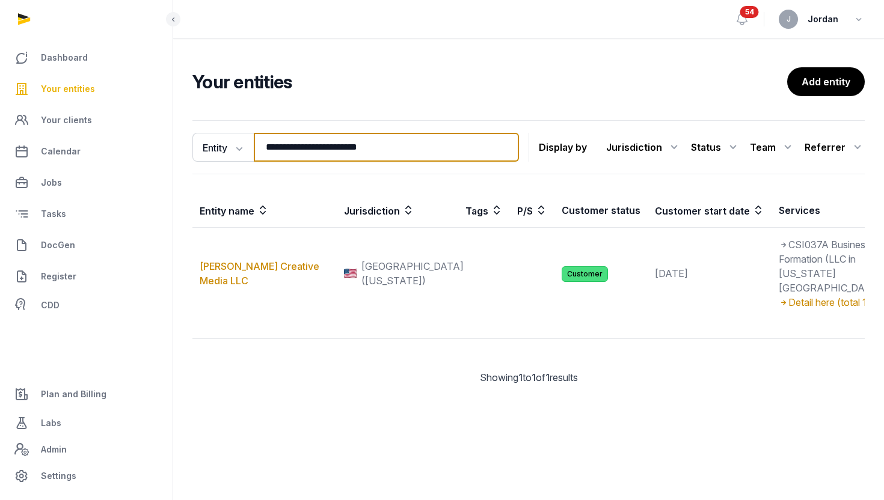
click at [282, 143] on input "**********" at bounding box center [386, 147] width 265 height 29
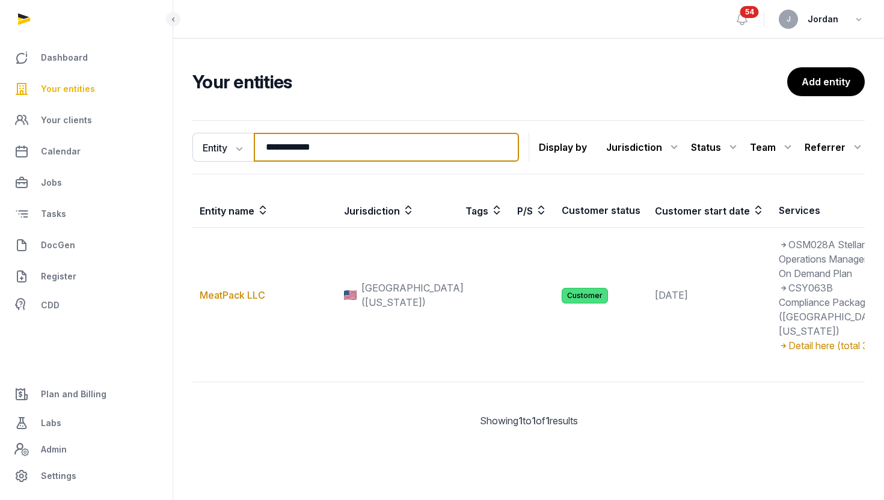
click at [324, 158] on input "**********" at bounding box center [386, 147] width 265 height 29
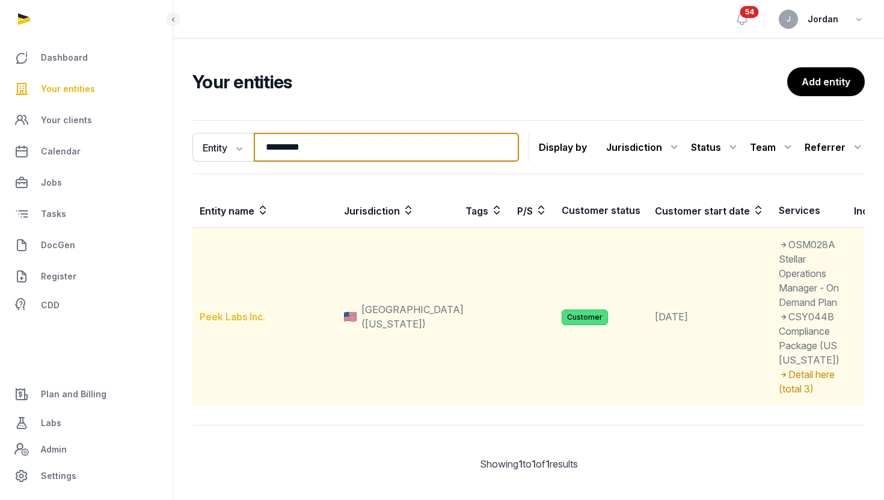
type input "*********"
click at [245, 323] on link "Peek Labs Inc." at bounding box center [233, 317] width 66 height 12
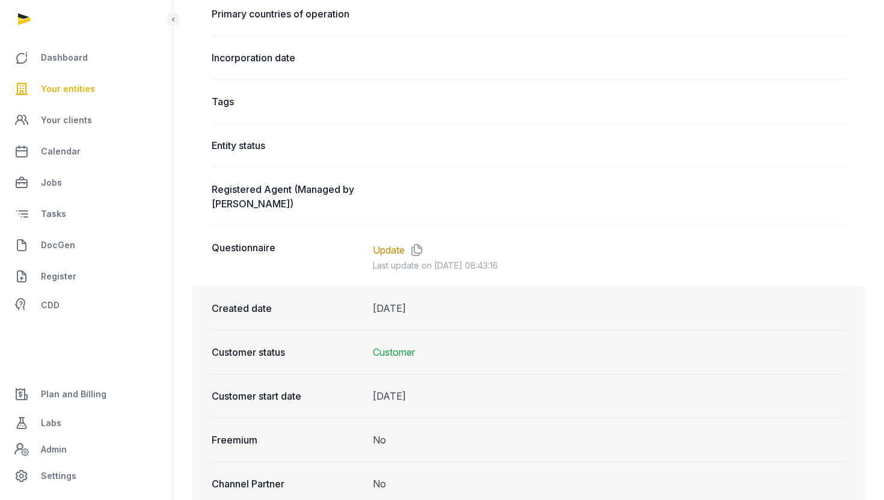
scroll to position [864, 0]
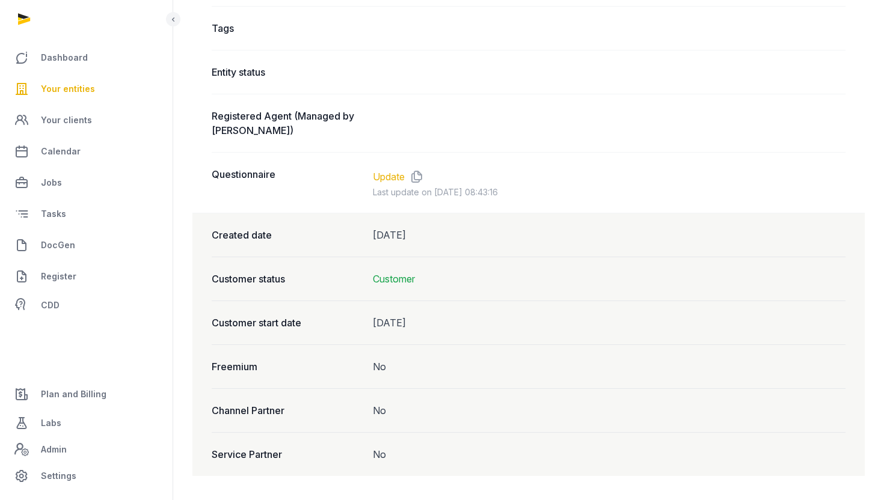
click at [399, 178] on link "Update" at bounding box center [389, 177] width 32 height 14
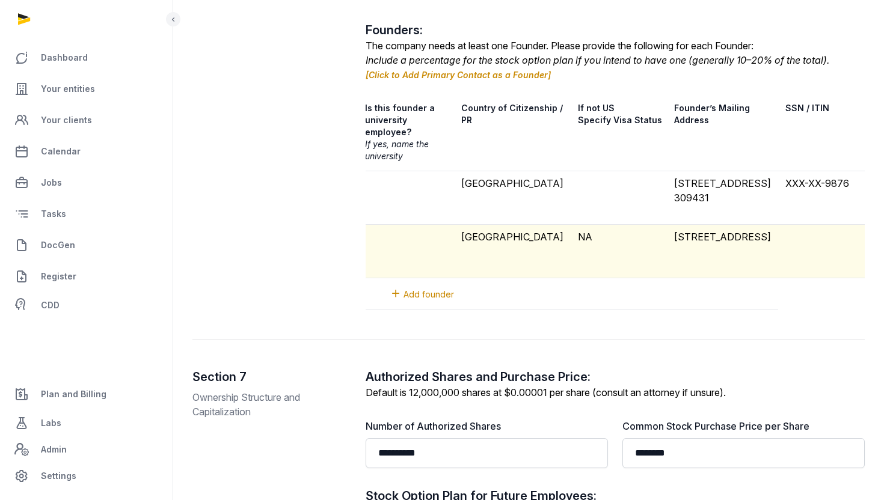
scroll to position [0, 431]
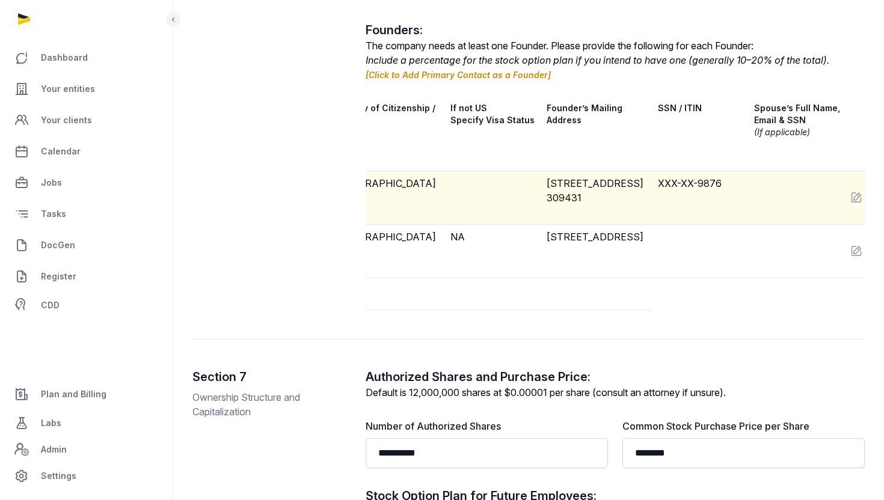
click at [651, 171] on td "XXX-XX-9876" at bounding box center [699, 198] width 96 height 54
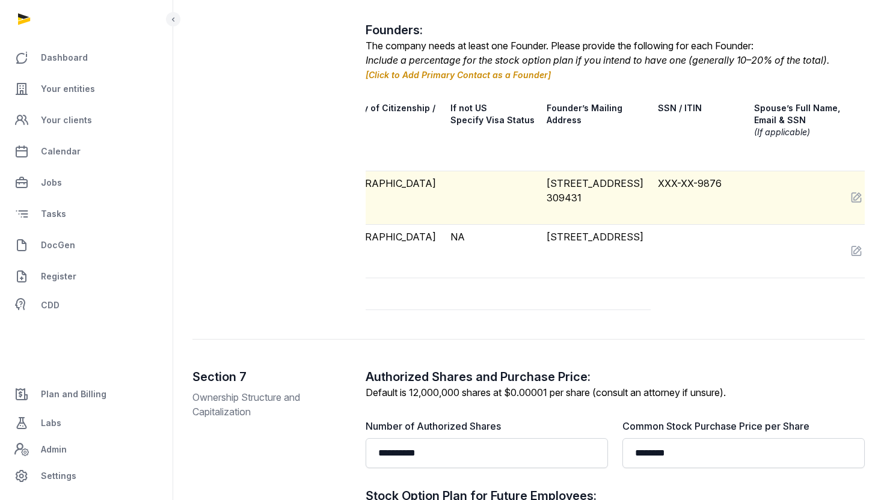
click at [655, 171] on td "XXX-XX-9876" at bounding box center [699, 198] width 96 height 54
click at [755, 171] on td at bounding box center [795, 198] width 96 height 54
click at [850, 189] on icon at bounding box center [856, 197] width 12 height 17
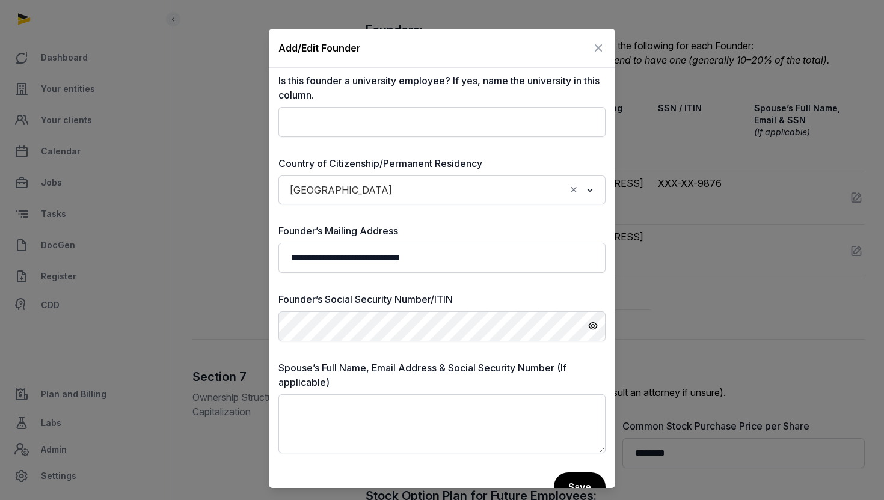
scroll to position [211, 0]
click at [597, 326] on icon "Show SSN" at bounding box center [593, 325] width 11 height 17
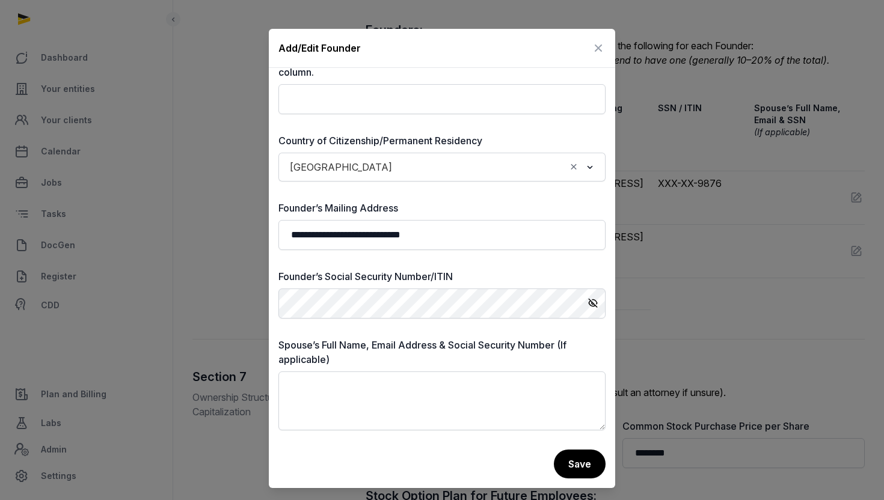
click at [599, 46] on icon at bounding box center [598, 47] width 14 height 19
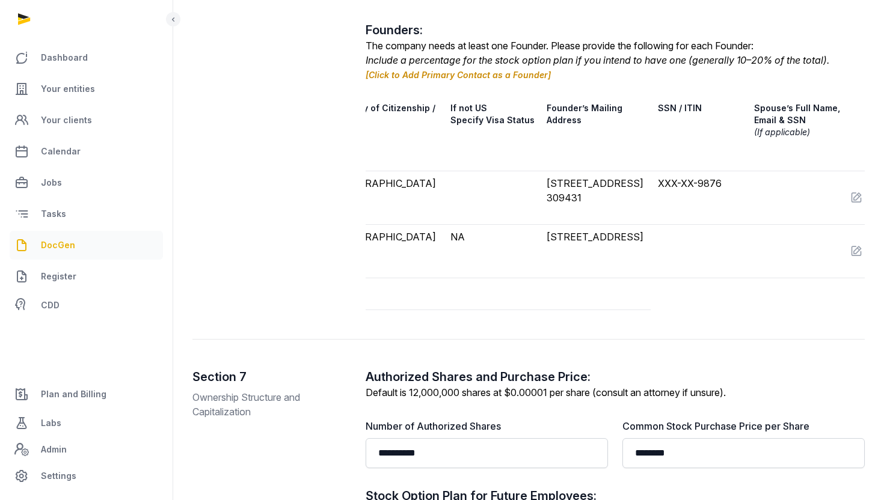
click at [72, 242] on span "DocGen" at bounding box center [58, 245] width 34 height 14
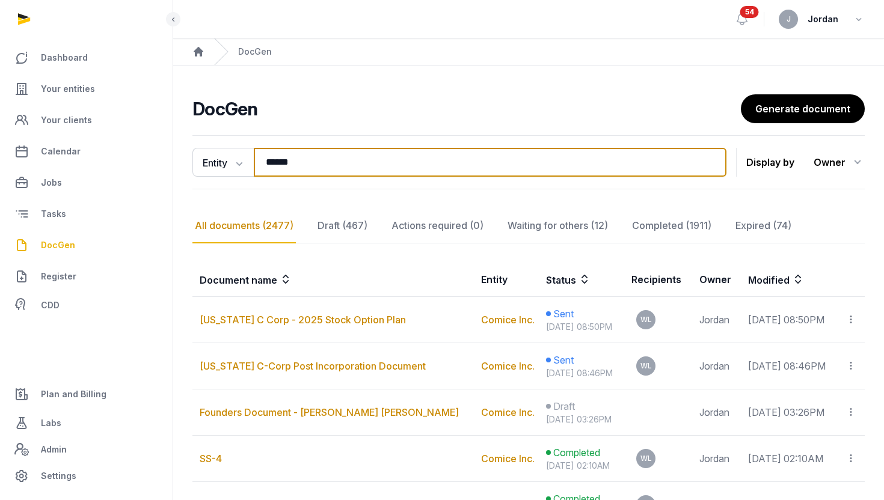
click at [303, 159] on input "******" at bounding box center [490, 162] width 473 height 29
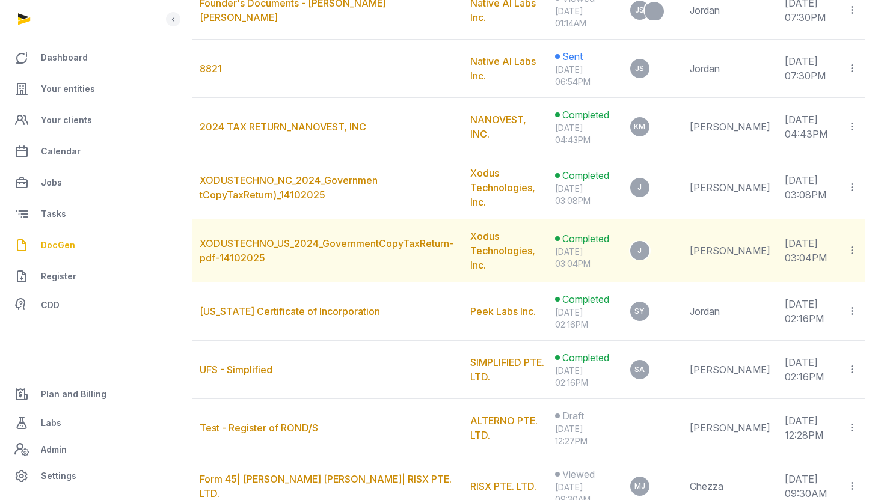
scroll to position [437, 0]
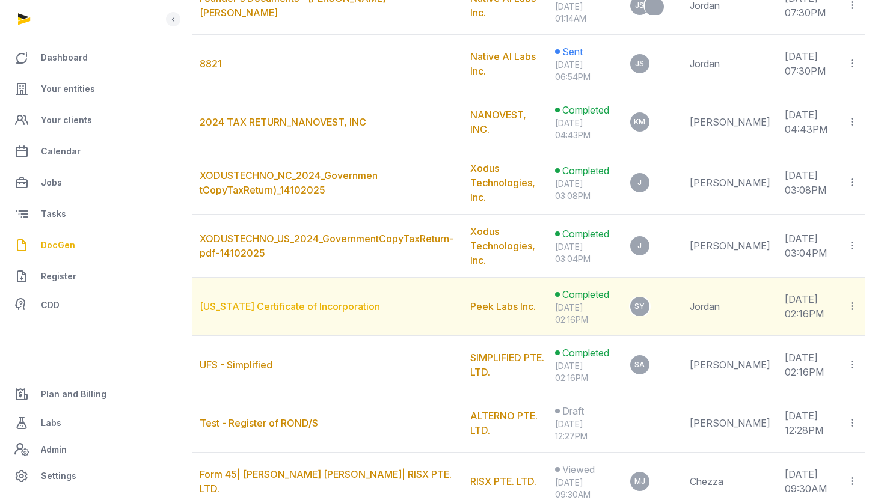
type input "****"
click at [299, 301] on link "[US_STATE] Certificate of Incorporation" at bounding box center [290, 307] width 180 height 12
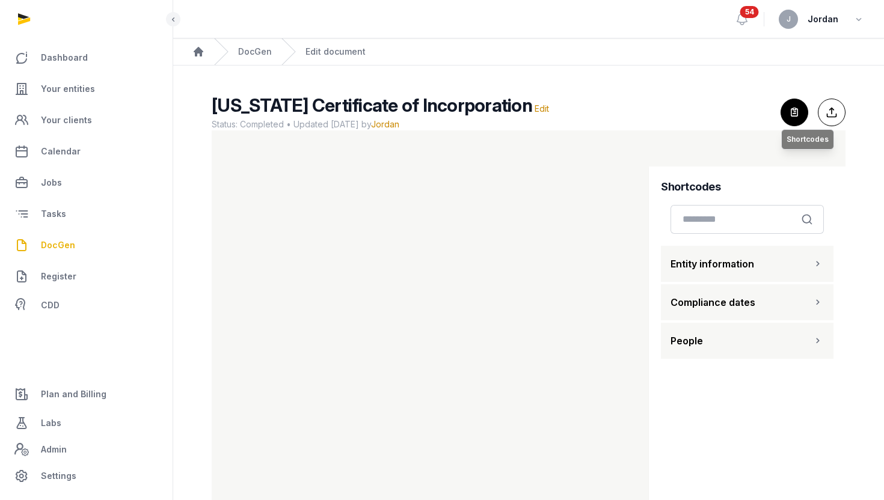
click at [804, 114] on icon "button" at bounding box center [794, 112] width 26 height 26
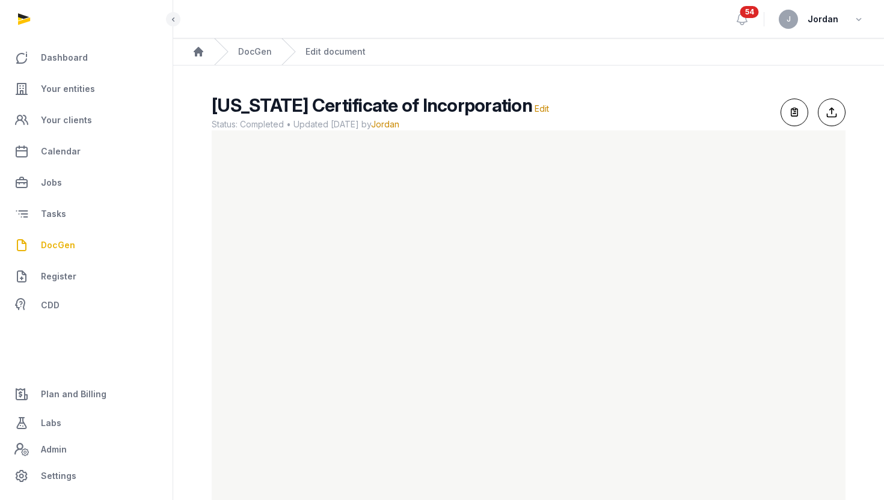
scroll to position [29, 0]
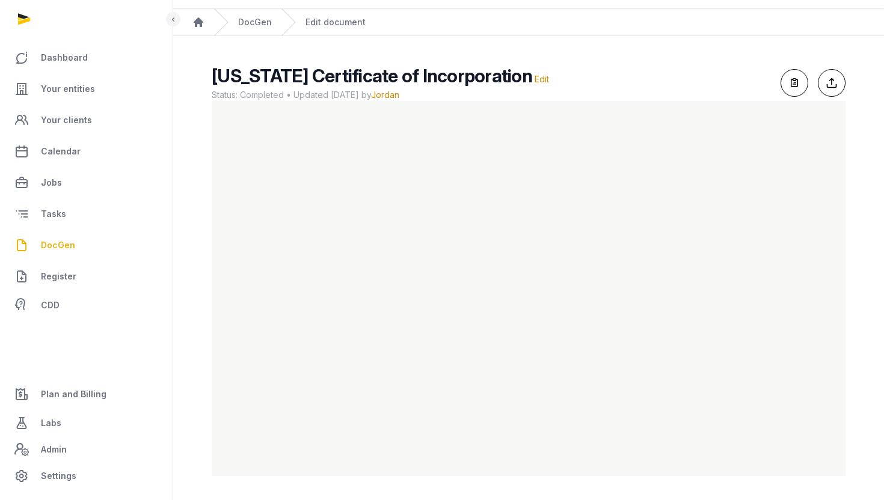
click at [262, 24] on link "DocGen" at bounding box center [255, 22] width 34 height 12
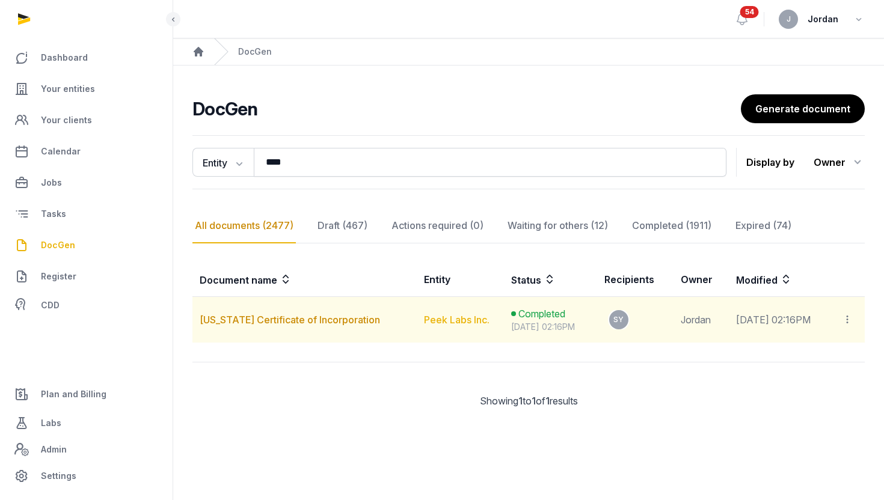
click at [428, 318] on link "Peek Labs Inc." at bounding box center [457, 320] width 66 height 12
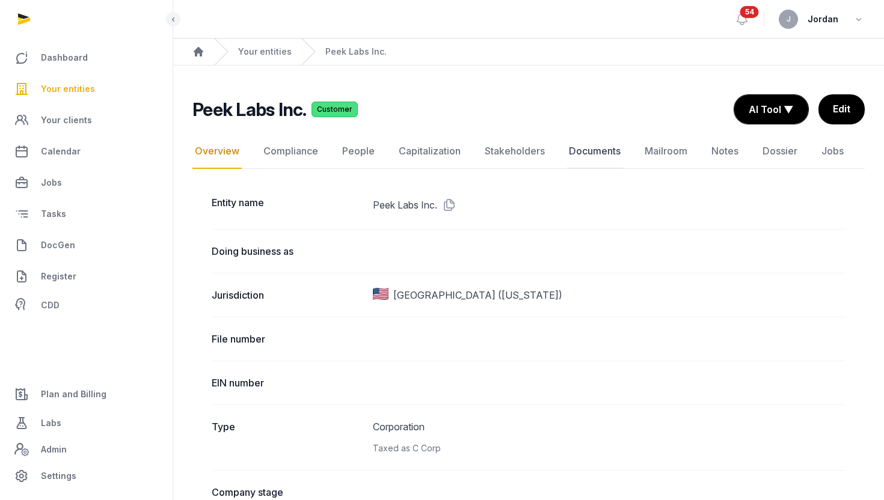
click at [604, 152] on link "Documents" at bounding box center [595, 151] width 57 height 35
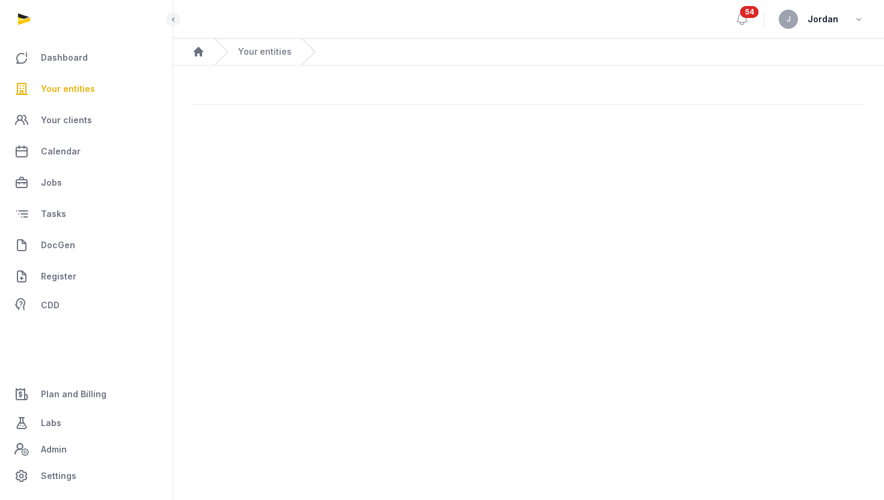
click at [598, 151] on main "Open sidebar 54 J Jordan Home Your entities" at bounding box center [442, 250] width 884 height 500
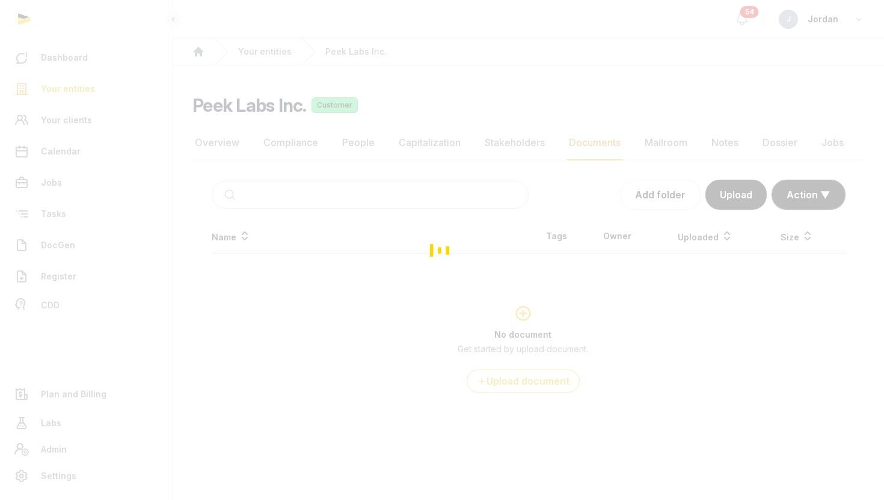
click at [597, 152] on div "Loading" at bounding box center [442, 250] width 884 height 500
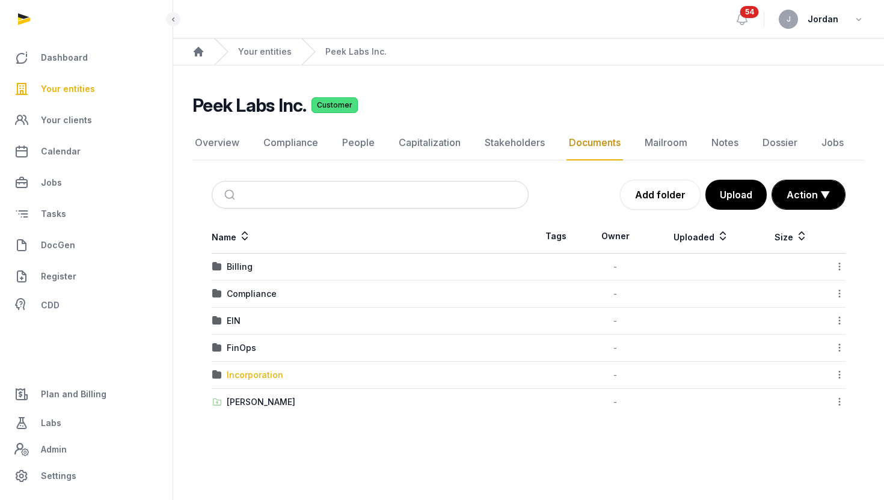
click at [249, 373] on div "Incorporation" at bounding box center [255, 375] width 57 height 12
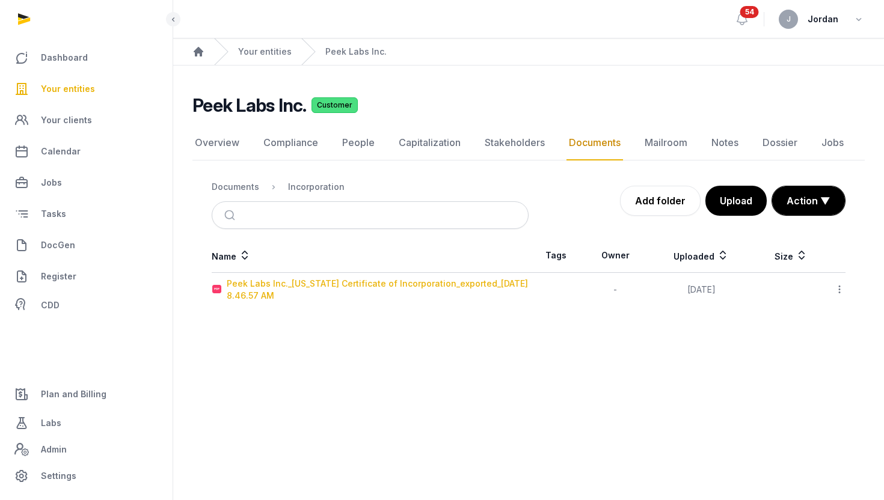
click at [456, 283] on div "Peek Labs Inc._Delaware Certificate of Incorporation_exported_2025-10-14 8.46.5…" at bounding box center [377, 290] width 301 height 24
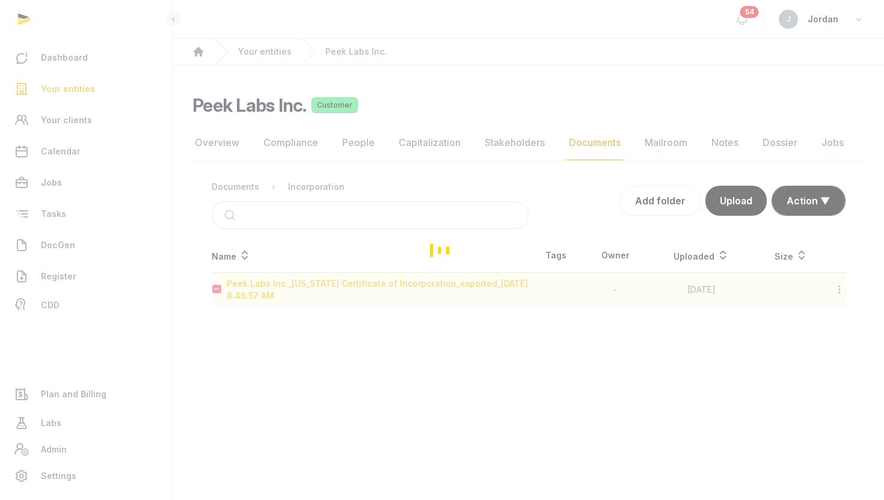
click at [456, 283] on div "Loading" at bounding box center [442, 250] width 884 height 500
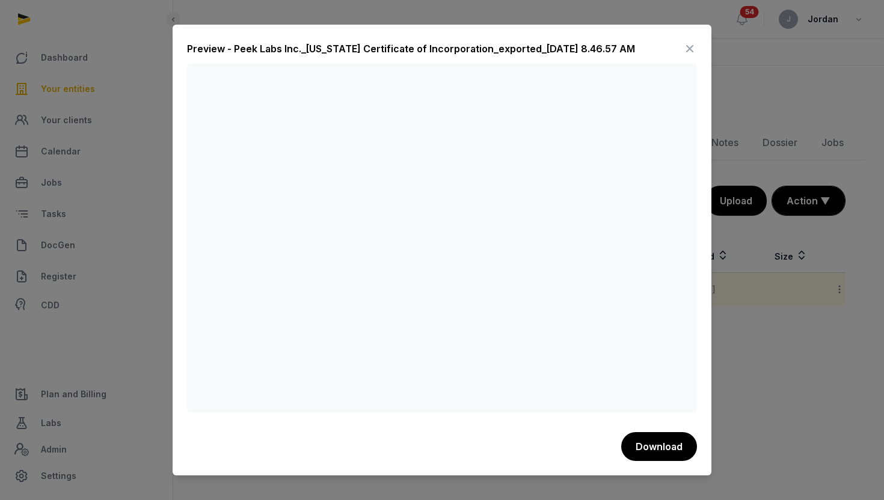
click at [306, 7] on div at bounding box center [442, 250] width 884 height 500
click at [71, 93] on div at bounding box center [442, 250] width 884 height 500
click at [687, 49] on icon at bounding box center [690, 48] width 14 height 19
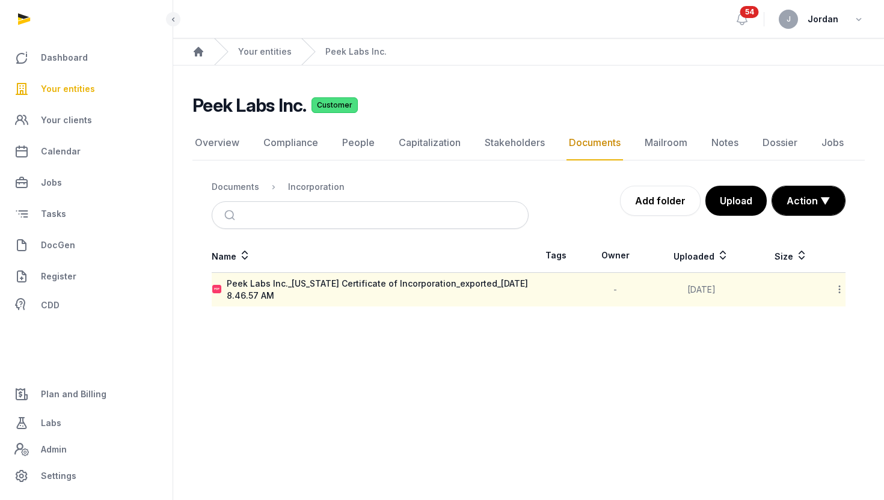
click at [53, 84] on span "Your entities" at bounding box center [68, 89] width 54 height 14
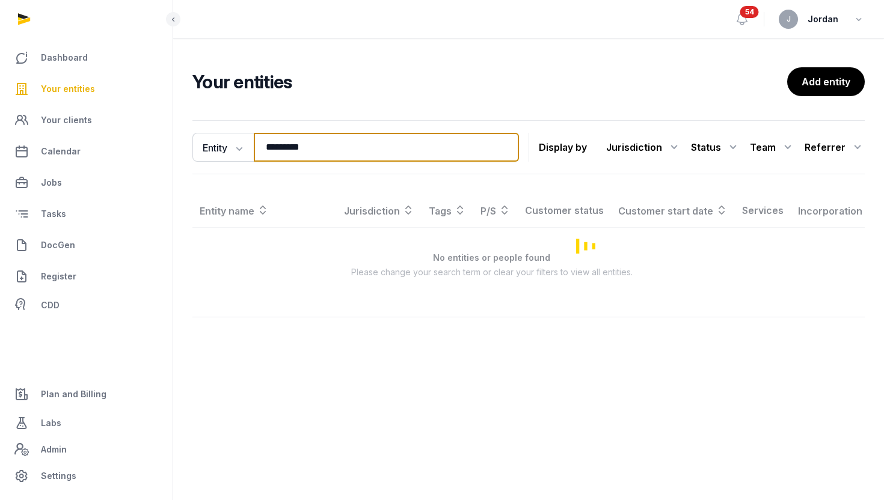
click at [278, 150] on input "*********" at bounding box center [386, 147] width 265 height 29
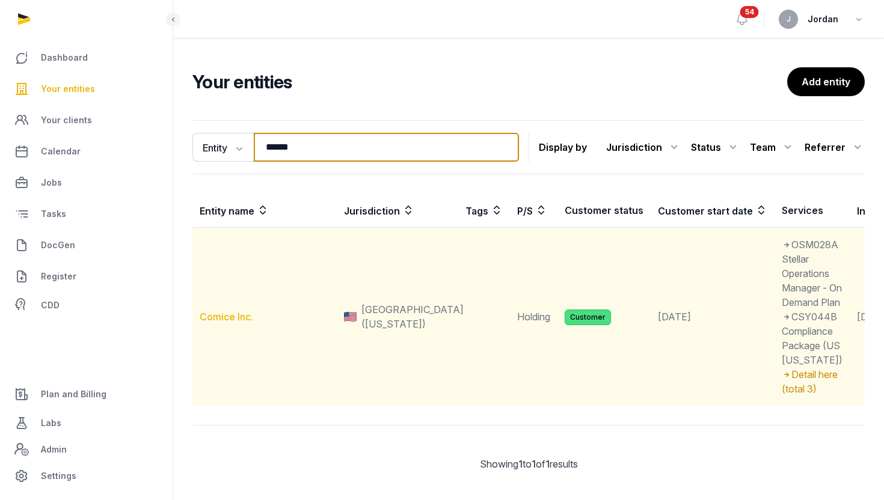
type input "******"
click at [221, 323] on link "Comice Inc." at bounding box center [227, 317] width 54 height 12
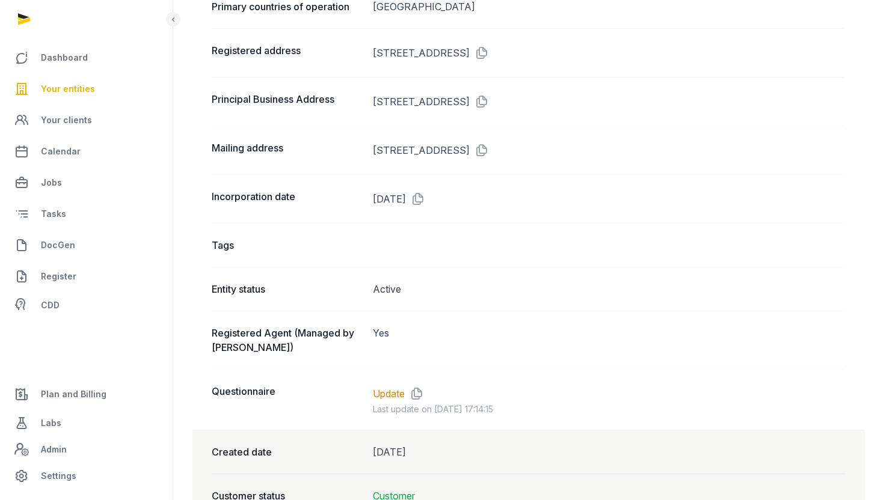
scroll to position [984, 0]
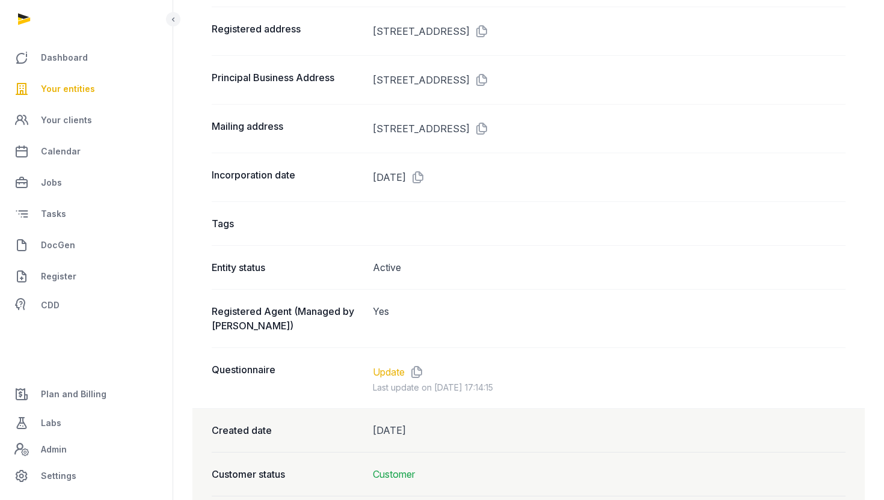
click at [383, 365] on link "Update" at bounding box center [389, 372] width 32 height 14
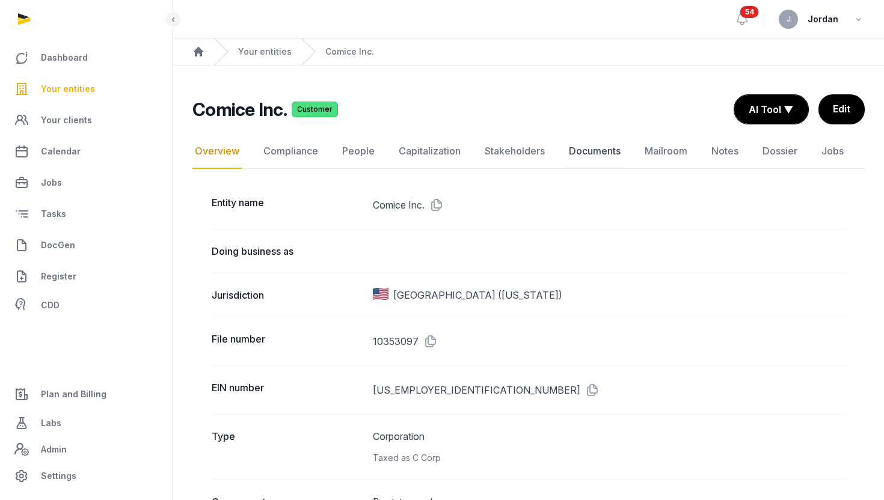
click at [578, 149] on link "Documents" at bounding box center [595, 151] width 57 height 35
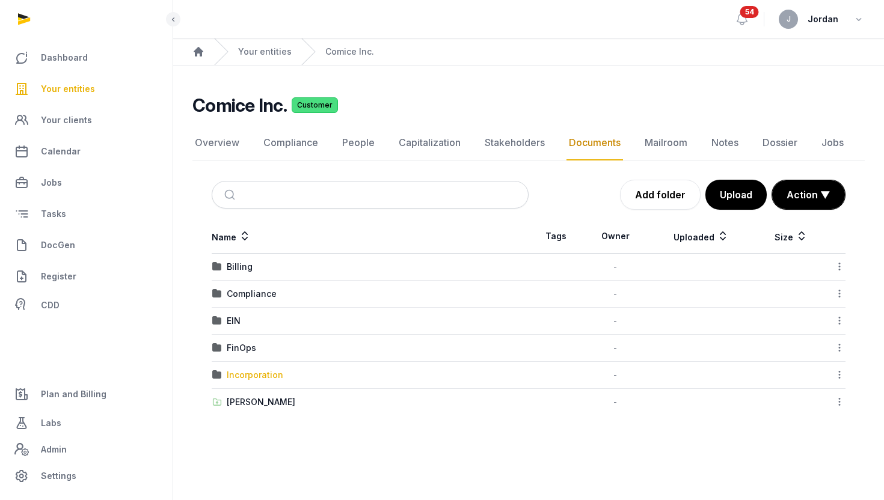
click at [265, 377] on div "Incorporation" at bounding box center [255, 375] width 57 height 12
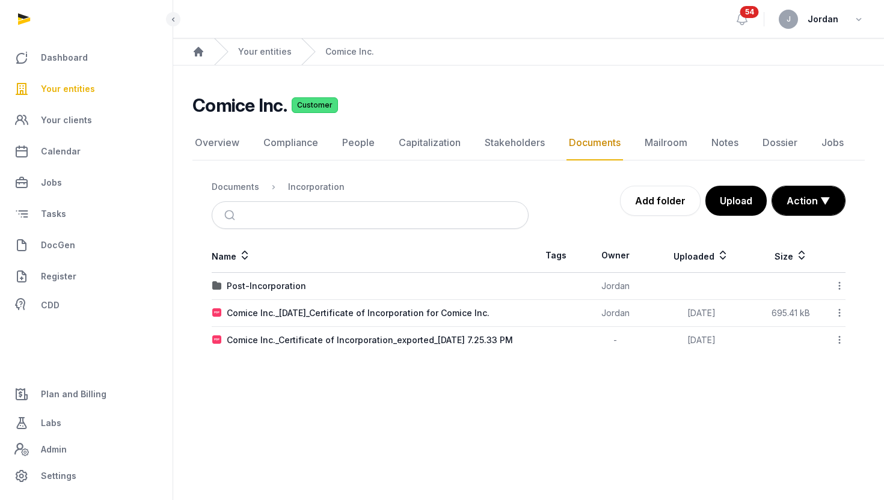
click at [96, 95] on link "Your entities" at bounding box center [86, 89] width 153 height 29
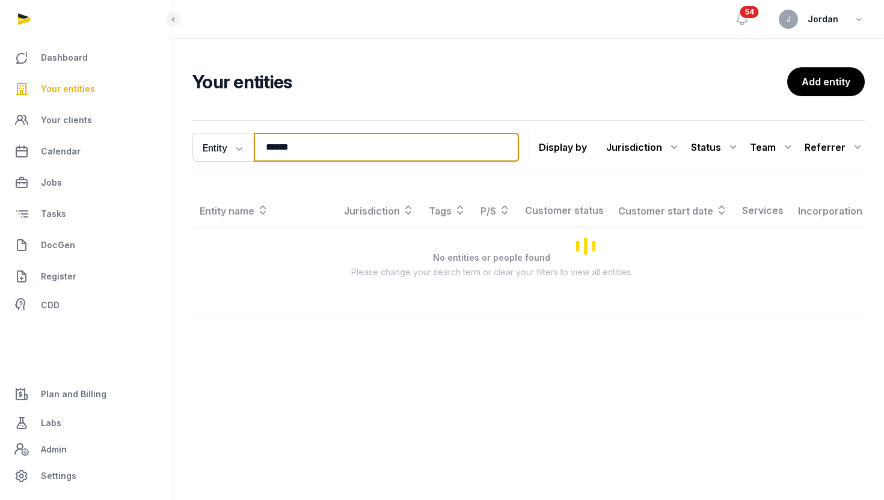
click at [290, 150] on input "******" at bounding box center [386, 147] width 265 height 29
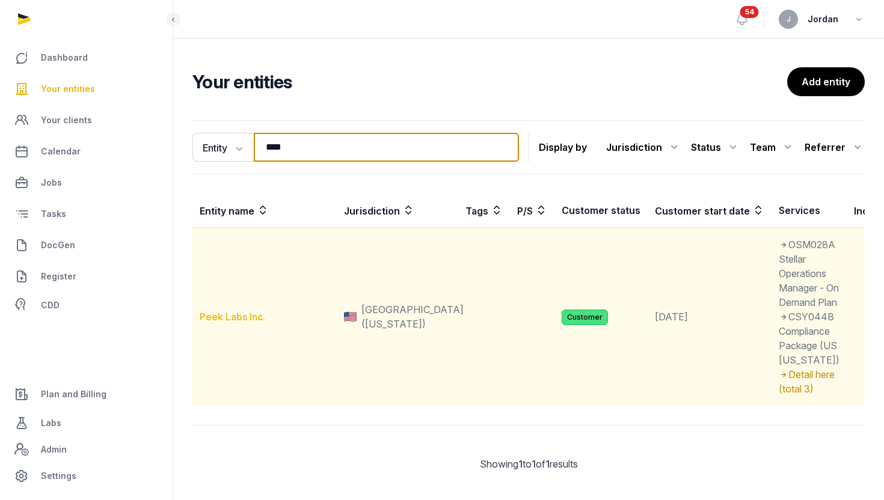
type input "****"
click at [232, 323] on link "Peek Labs Inc." at bounding box center [233, 317] width 66 height 12
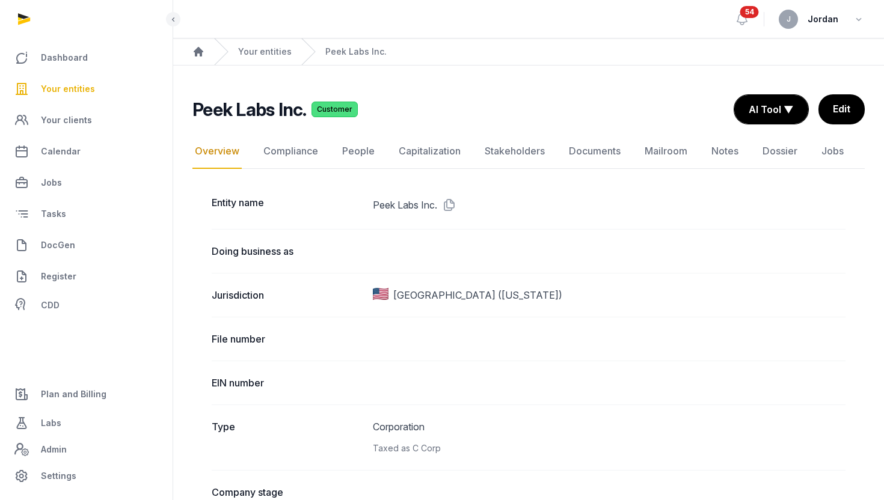
click at [559, 151] on nav "Overview Compliance People Capitalization Stakeholders Documents Mailroom Notes…" at bounding box center [528, 151] width 672 height 35
click at [573, 152] on link "Documents" at bounding box center [595, 151] width 57 height 35
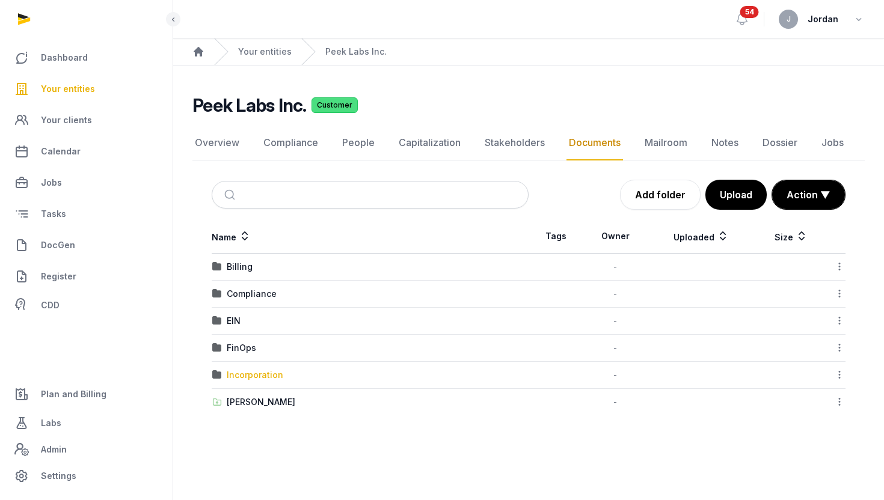
click at [269, 372] on div "Incorporation" at bounding box center [255, 375] width 57 height 12
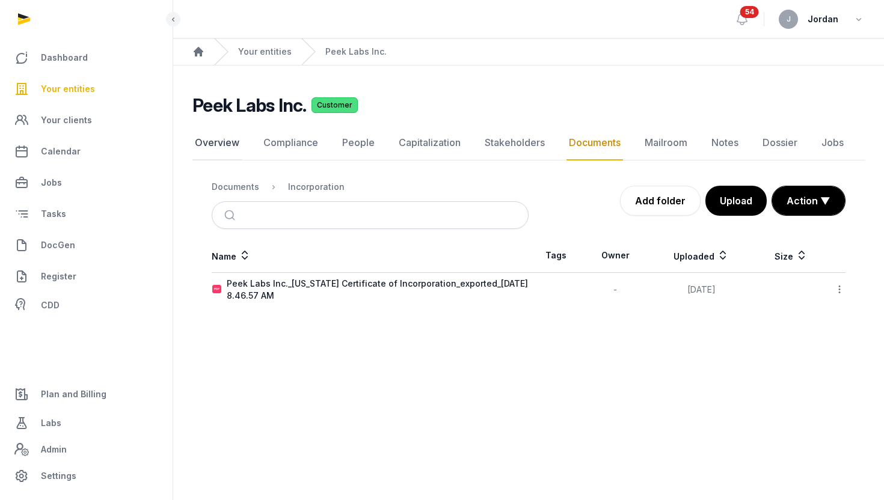
click at [233, 145] on link "Overview" at bounding box center [216, 143] width 49 height 35
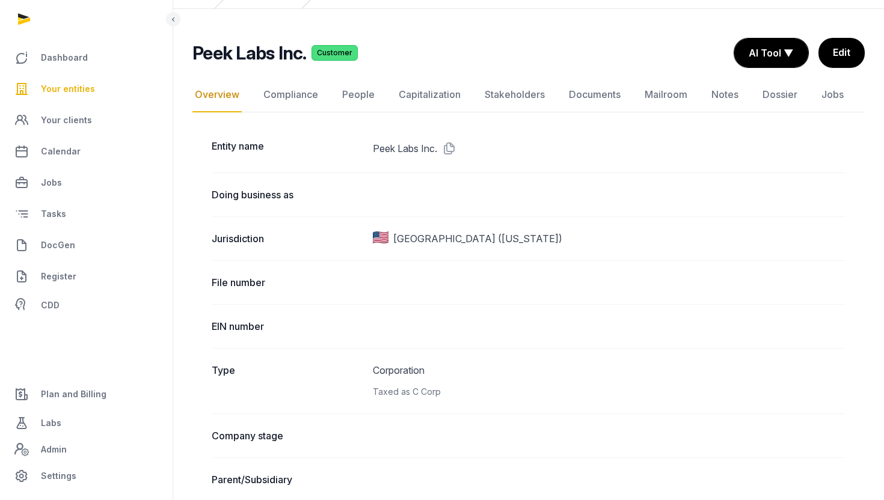
scroll to position [60, 0]
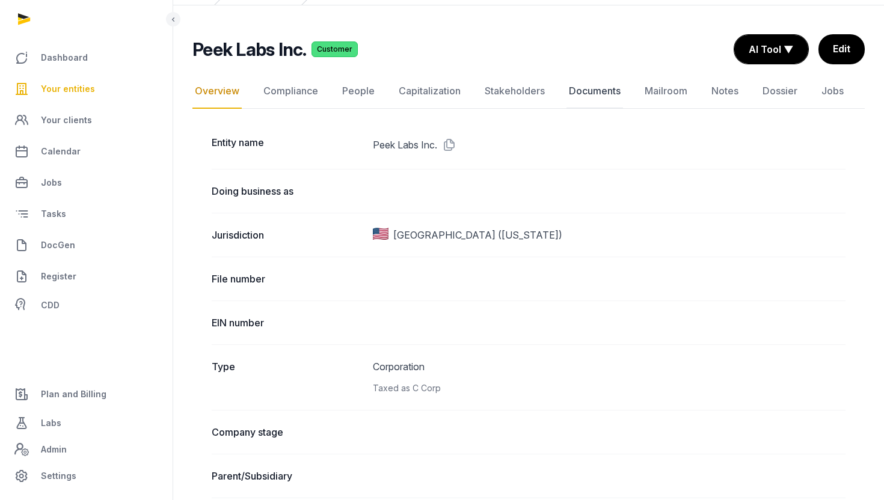
click at [583, 90] on link "Documents" at bounding box center [595, 91] width 57 height 35
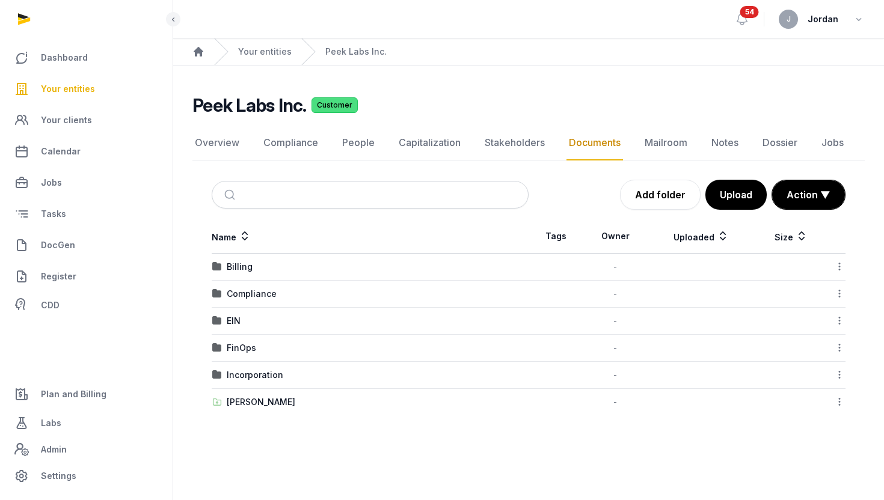
click at [260, 383] on td "Incorporation" at bounding box center [370, 375] width 317 height 27
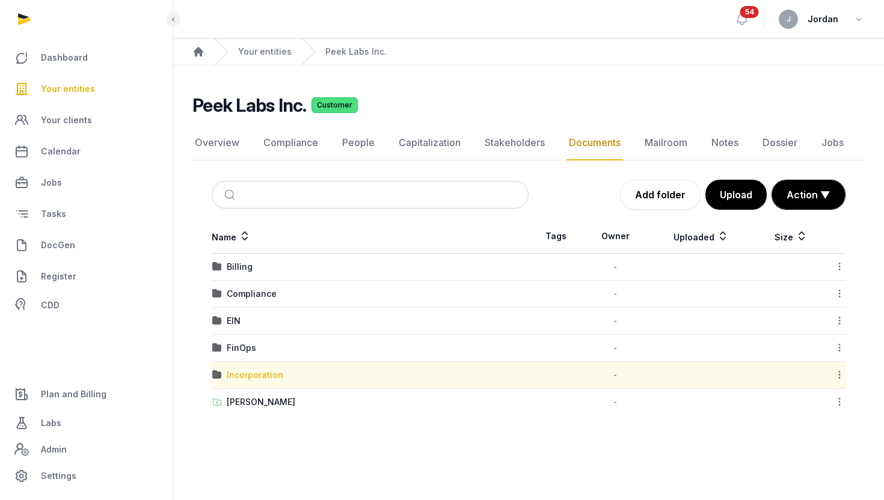
click at [271, 373] on div "Incorporation" at bounding box center [255, 375] width 57 height 12
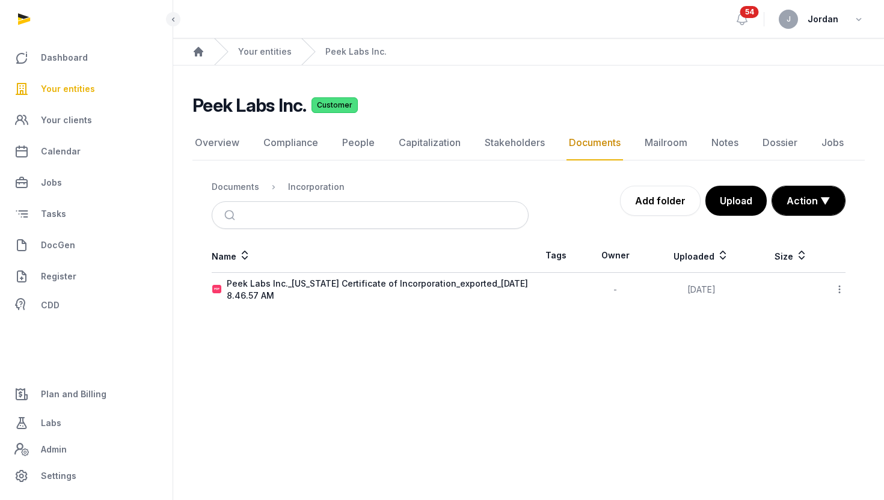
click at [832, 287] on div at bounding box center [836, 289] width 17 height 17
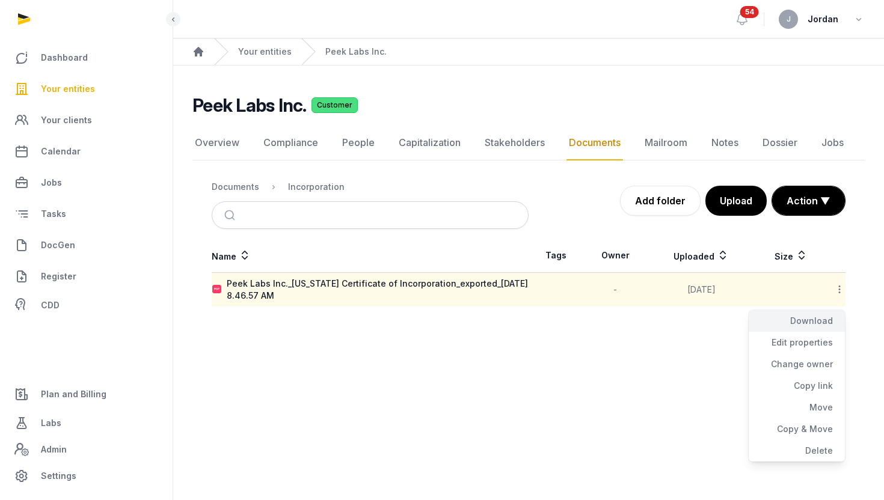
click at [817, 327] on div "Download" at bounding box center [797, 321] width 96 height 22
click at [96, 81] on link "Your entities" at bounding box center [86, 89] width 153 height 29
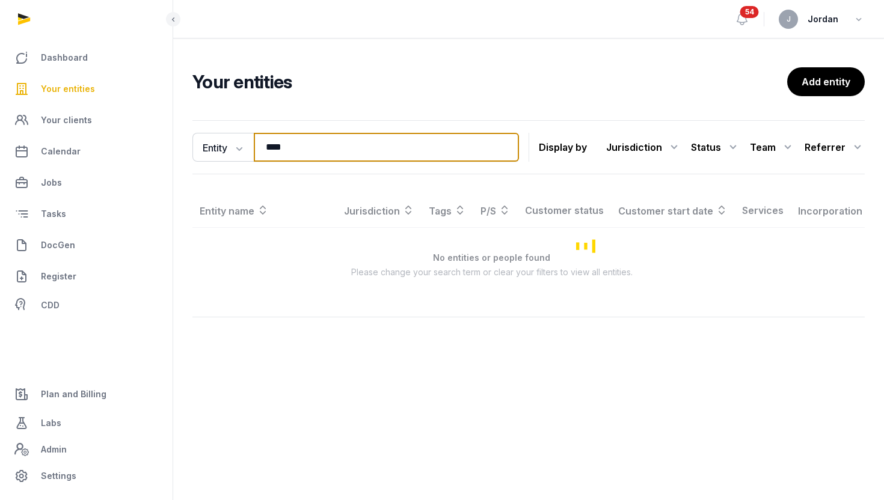
click at [286, 148] on input "****" at bounding box center [386, 147] width 265 height 29
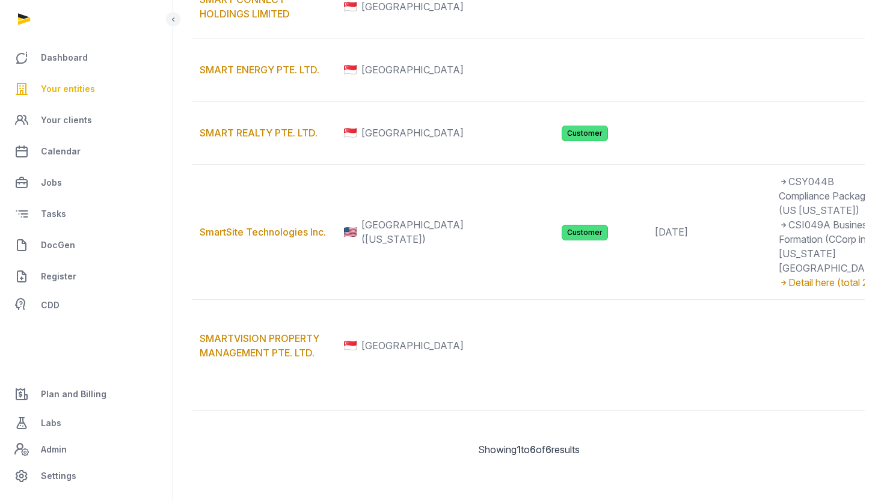
scroll to position [409, 0]
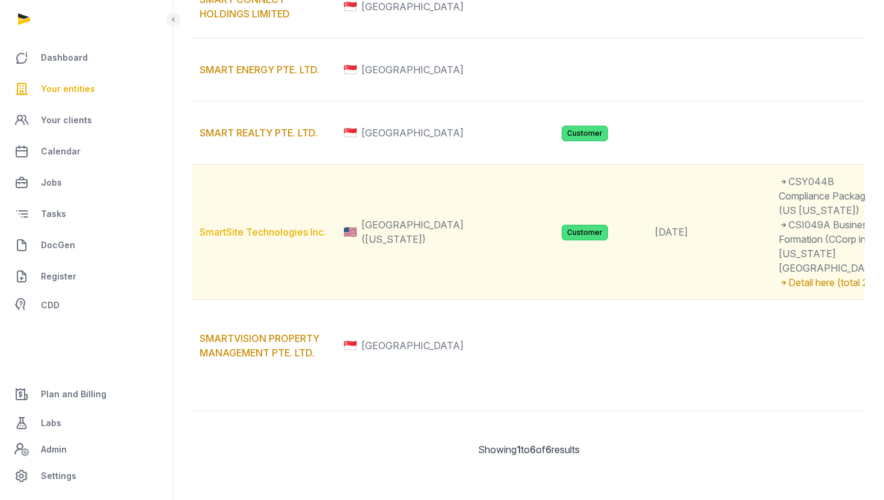
type input "*****"
click at [284, 238] on link "SmartSite Technologies Inc." at bounding box center [263, 232] width 126 height 12
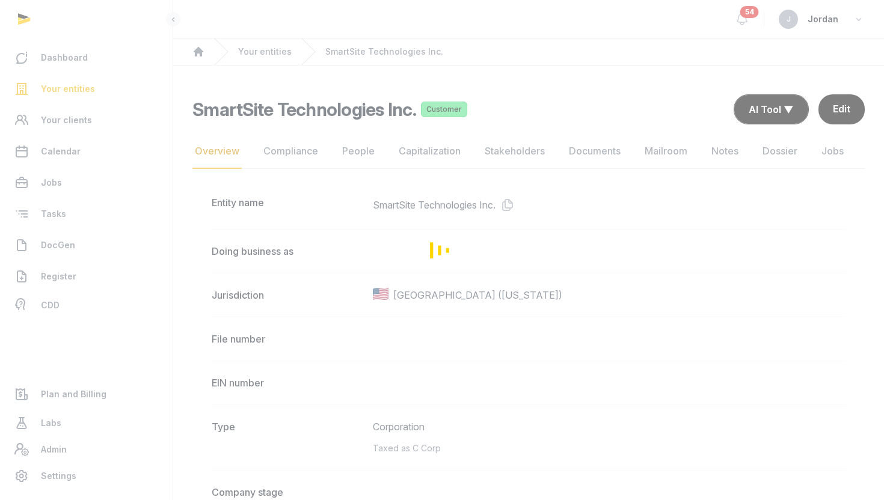
drag, startPoint x: 415, startPoint y: 109, endPoint x: 274, endPoint y: 112, distance: 140.8
click at [275, 112] on div "Loading" at bounding box center [442, 250] width 884 height 500
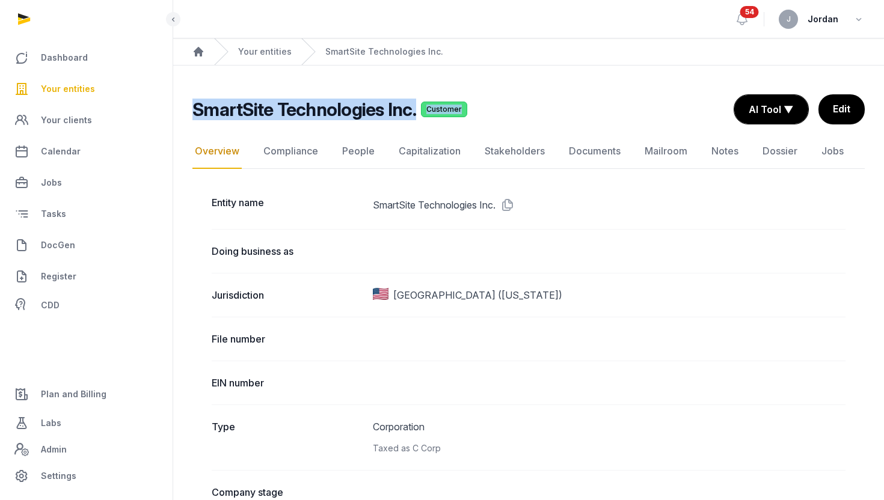
drag, startPoint x: 192, startPoint y: 110, endPoint x: 424, endPoint y: 117, distance: 231.7
click at [424, 117] on div "SmartSite Technologies Inc. Customer" at bounding box center [458, 110] width 532 height 22
copy div "SmartSite Technologies Inc. Customer"
click at [356, 154] on link "People" at bounding box center [358, 151] width 37 height 35
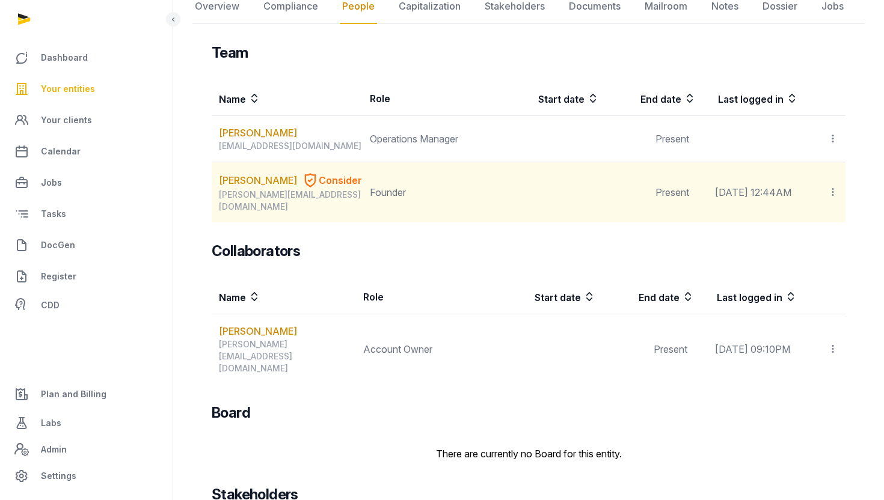
scroll to position [103, 0]
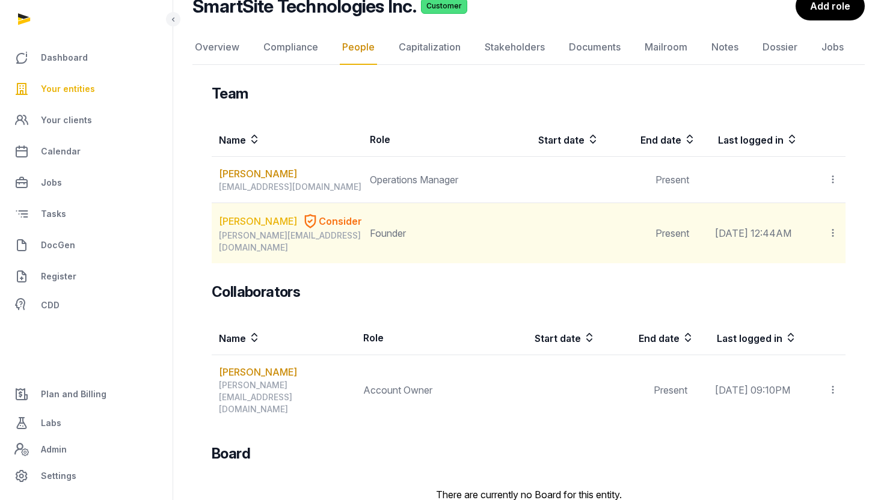
click at [238, 229] on link "JESUS ALBERTO FLORES JR" at bounding box center [258, 221] width 78 height 14
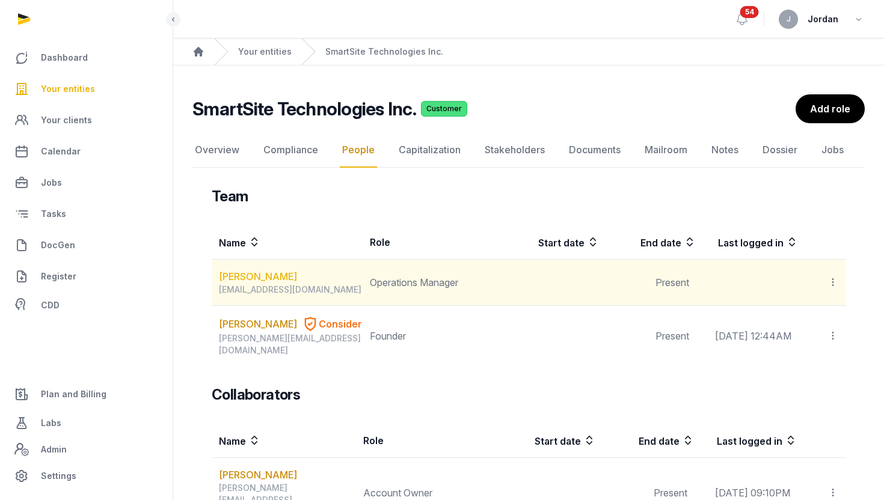
click at [246, 278] on link "Marina Villalba" at bounding box center [258, 276] width 78 height 14
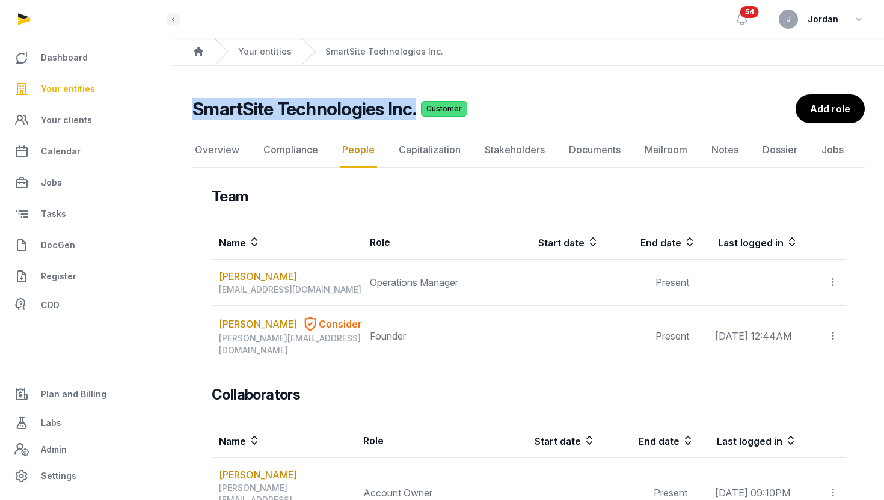
drag, startPoint x: 192, startPoint y: 110, endPoint x: 413, endPoint y: 118, distance: 220.9
click at [413, 118] on div "SmartSite Technologies Inc. Customer People Overview Compliance People Capitali…" at bounding box center [528, 392] width 711 height 597
copy h2 "SmartSite Technologies Inc."
